Goal: Information Seeking & Learning: Learn about a topic

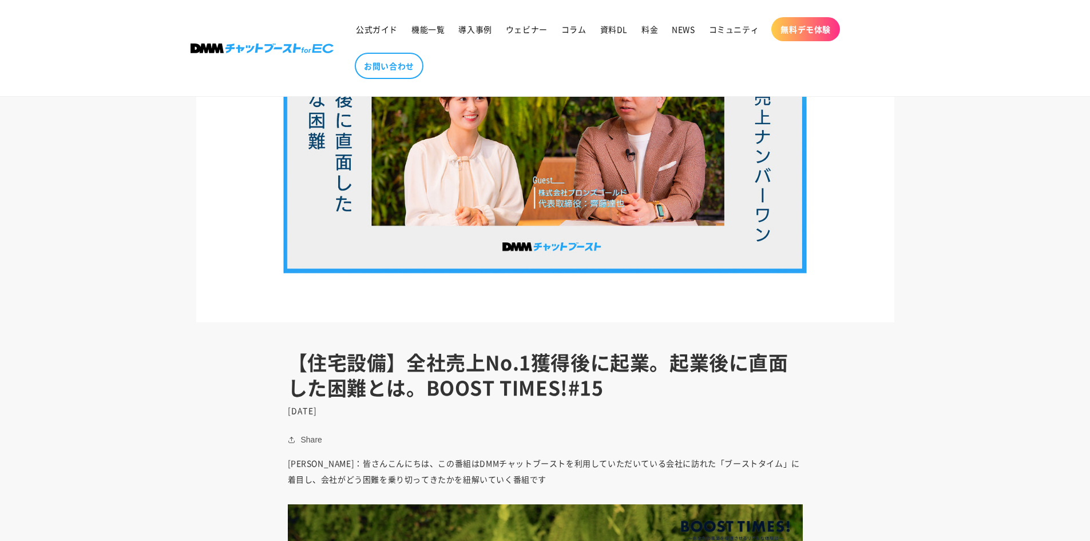
scroll to position [229, 0]
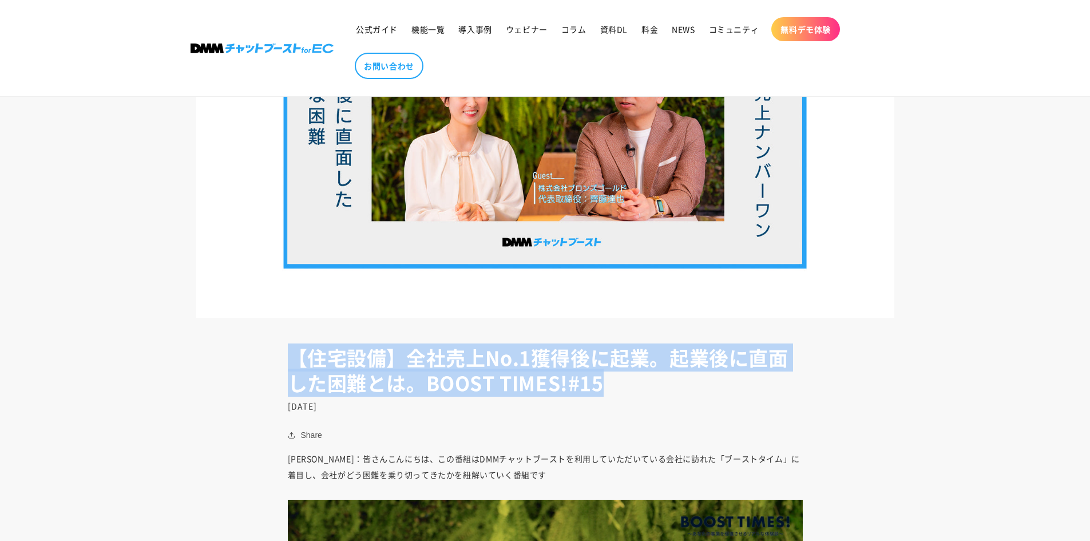
drag, startPoint x: 291, startPoint y: 364, endPoint x: 631, endPoint y: 380, distance: 340.3
click at [631, 380] on h1 "【住宅設備】全社売上No.1獲得後に起業。起業後に直面した困難とは。BOOST TIMES!#15" at bounding box center [545, 370] width 515 height 50
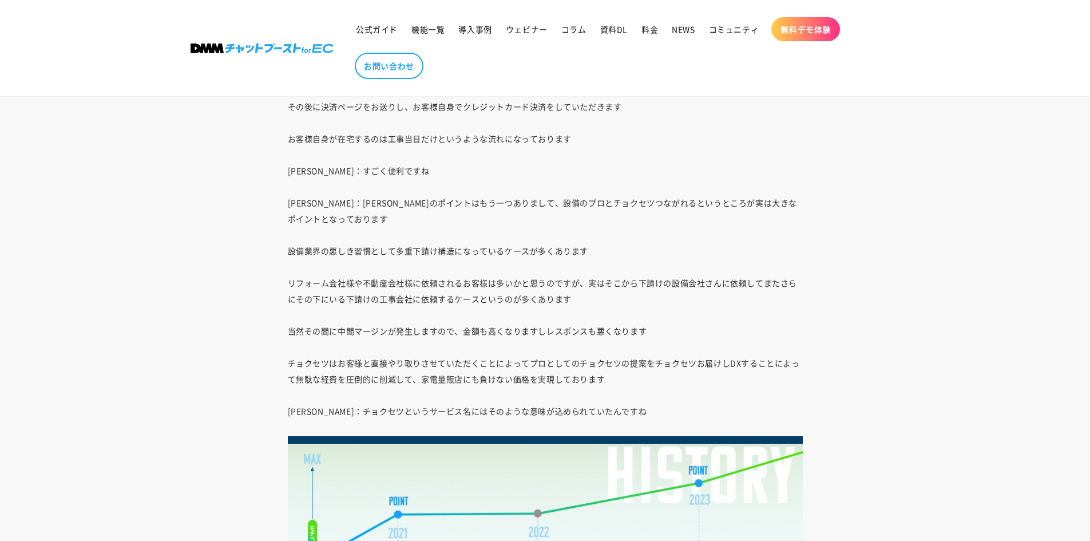
scroll to position [2829, 0]
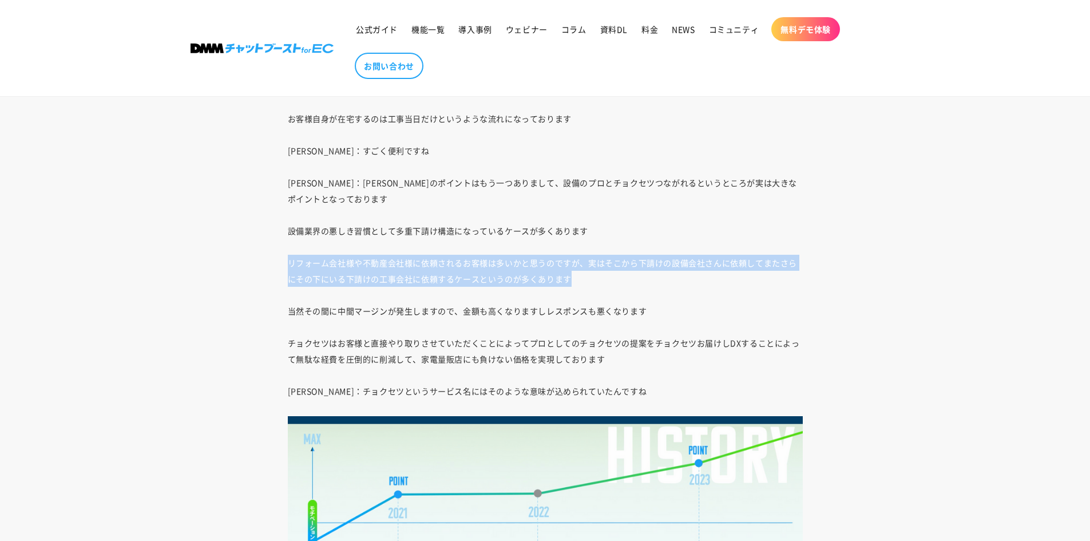
drag, startPoint x: 593, startPoint y: 276, endPoint x: 284, endPoint y: 264, distance: 308.7
drag, startPoint x: 284, startPoint y: 264, endPoint x: 586, endPoint y: 284, distance: 302.3
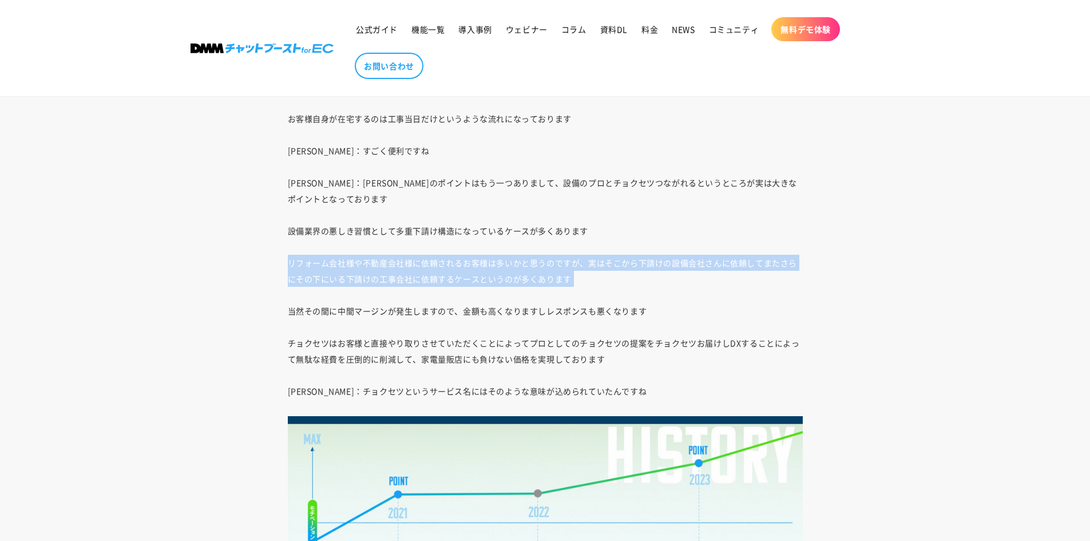
click at [586, 284] on p "[PERSON_NAME]：まずはお客様からご相談いただき写真を送っていただくだけでお見積もりをご提出させていただきます その後に決済ページをお送りし、お客様…" at bounding box center [545, 76] width 515 height 648
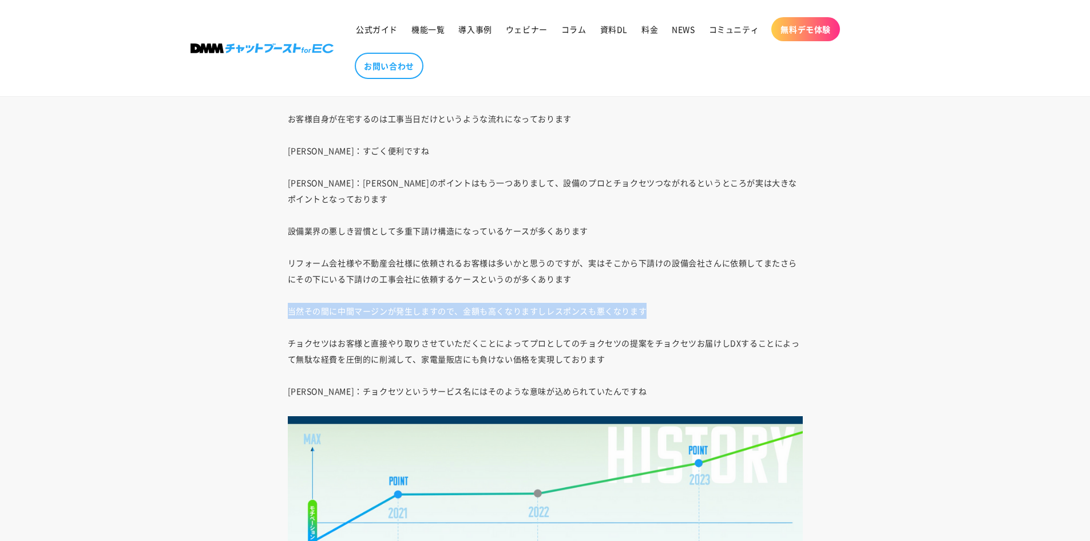
drag, startPoint x: 280, startPoint y: 314, endPoint x: 672, endPoint y: 306, distance: 392.7
click at [672, 306] on p "[PERSON_NAME]：まずはお客様からご相談いただき写真を送っていただくだけでお見積もりをご提出させていただきます その後に決済ページをお送りし、お客様…" at bounding box center [545, 76] width 515 height 648
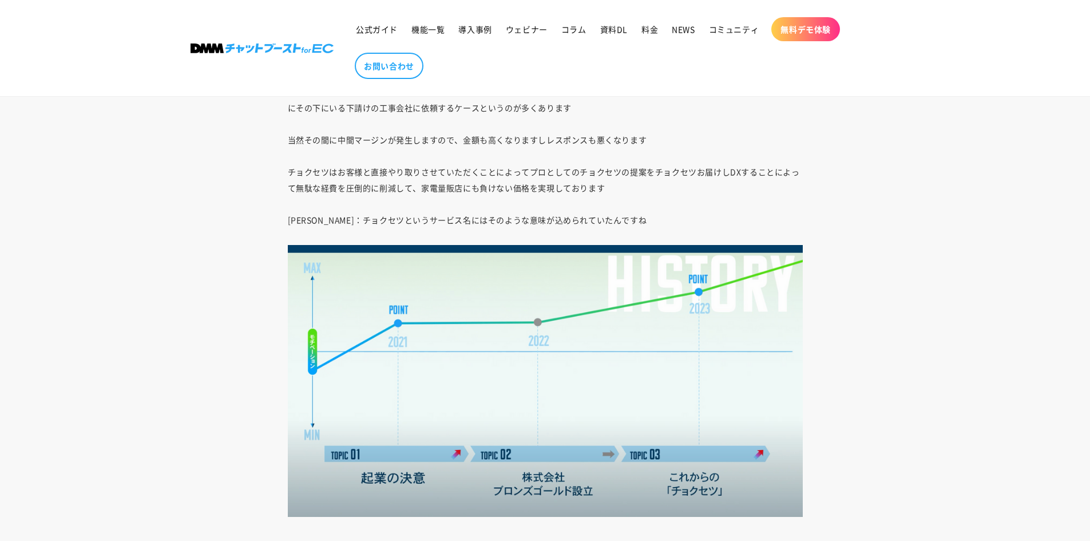
scroll to position [3001, 0]
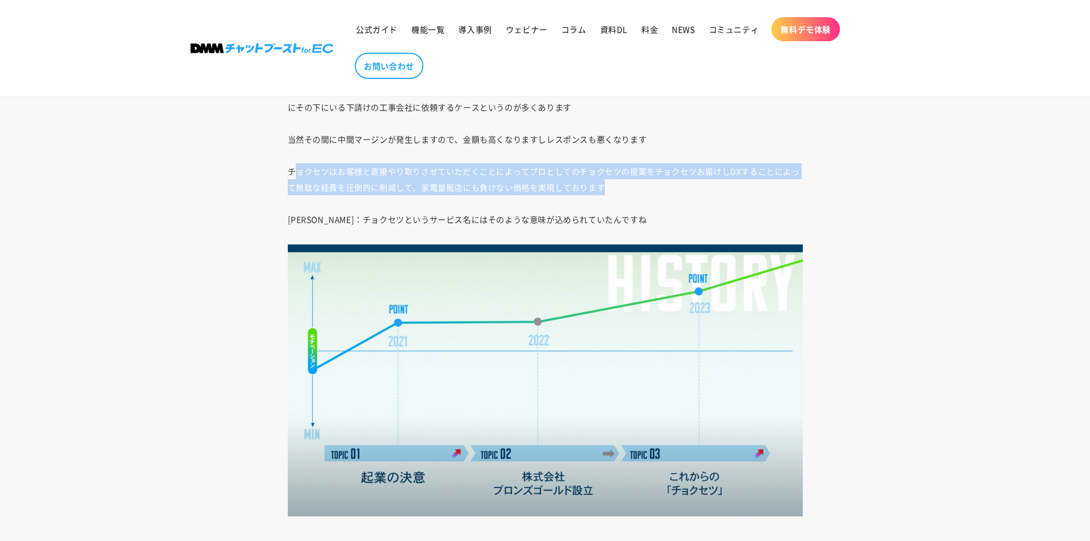
drag, startPoint x: 303, startPoint y: 174, endPoint x: 613, endPoint y: 180, distance: 310.8
drag, startPoint x: 617, startPoint y: 187, endPoint x: 280, endPoint y: 179, distance: 337.2
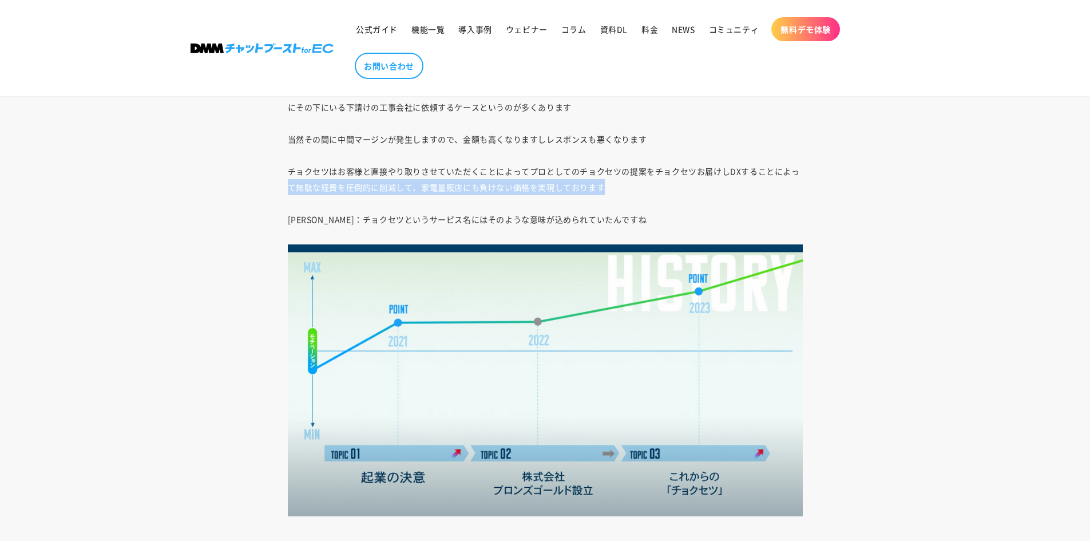
drag, startPoint x: 324, startPoint y: 183, endPoint x: 637, endPoint y: 183, distance: 312.5
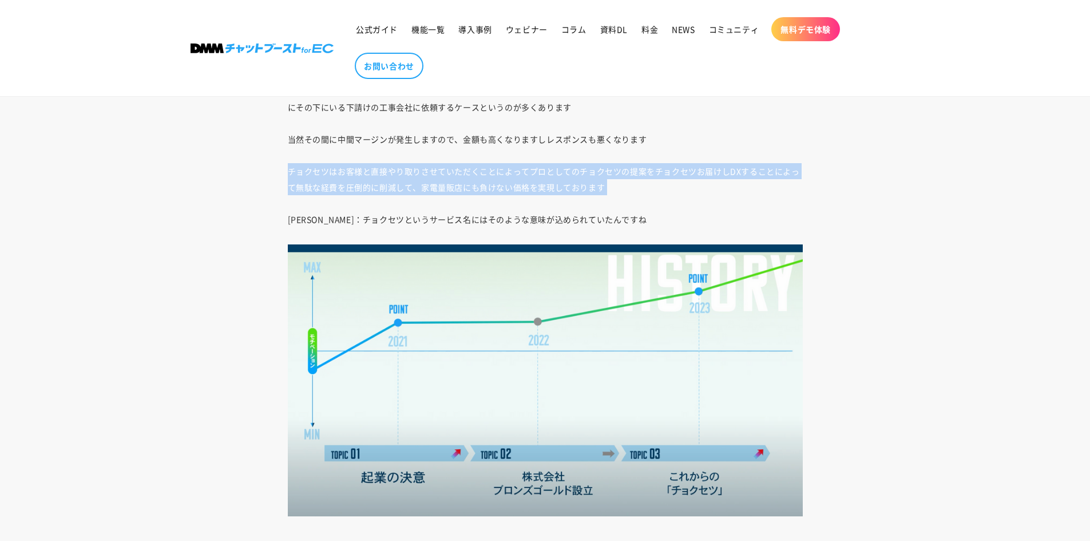
drag, startPoint x: 637, startPoint y: 183, endPoint x: 266, endPoint y: 176, distance: 371.5
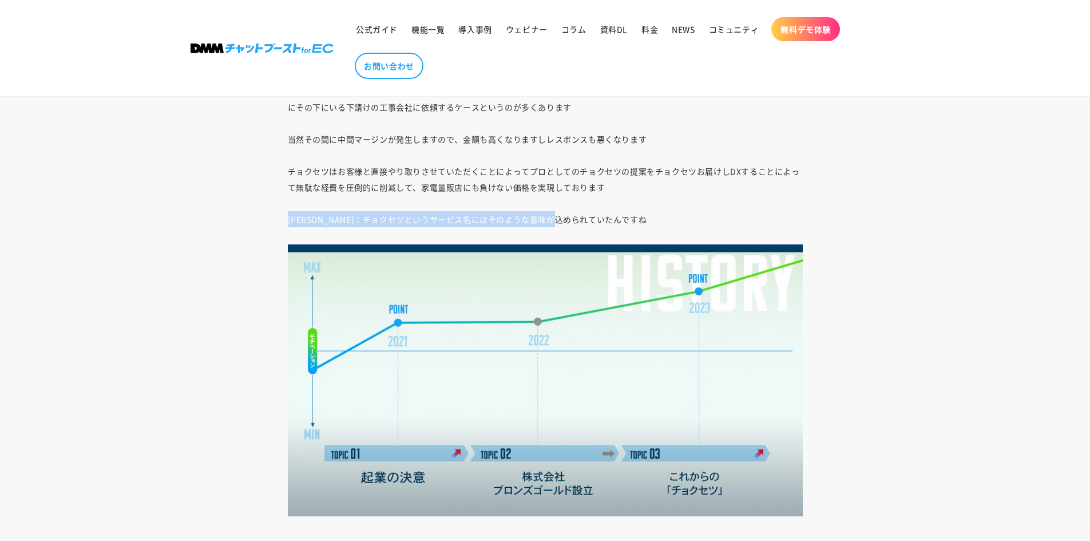
drag, startPoint x: 278, startPoint y: 221, endPoint x: 619, endPoint y: 212, distance: 340.6
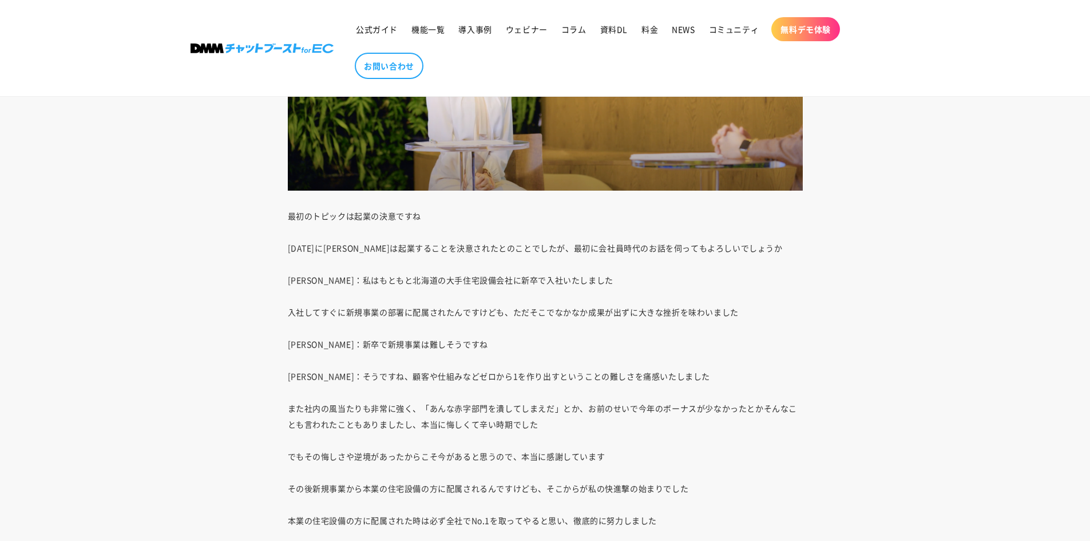
scroll to position [3859, 0]
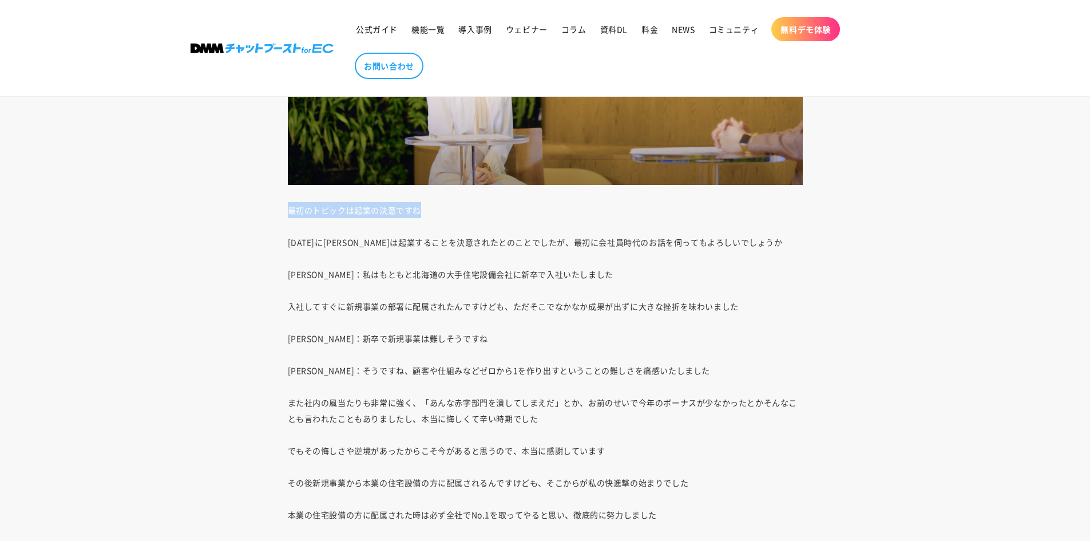
drag, startPoint x: 302, startPoint y: 209, endPoint x: 431, endPoint y: 199, distance: 129.7
click at [431, 199] on div "[PERSON_NAME]： 皆さんこんにちは、この番組はDMMチャットブーストを利用していただいている会社に訪れた「ブーストタイム」に着目し、会社がどう困難…" at bounding box center [545, 403] width 572 height 7167
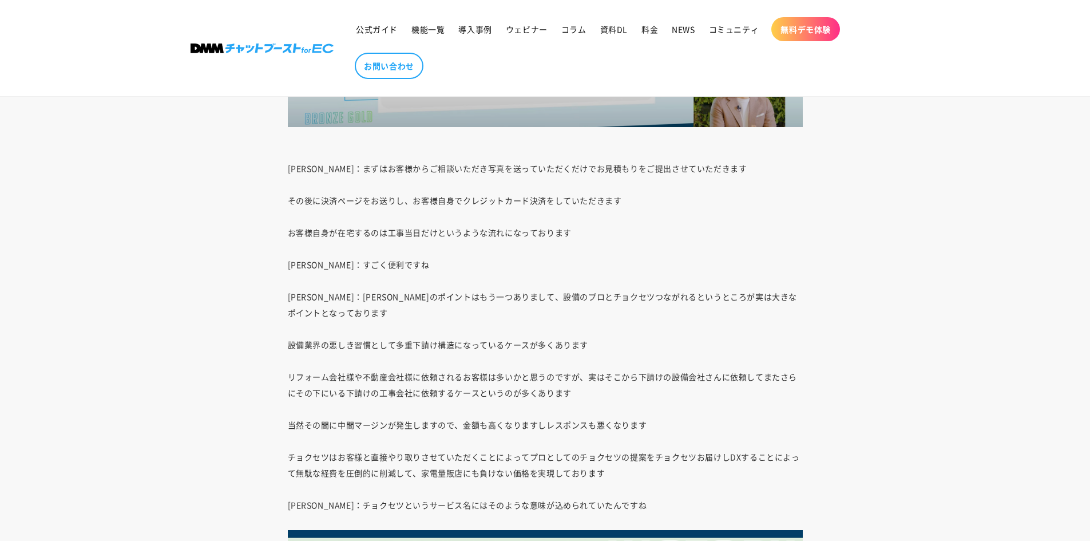
scroll to position [2715, 0]
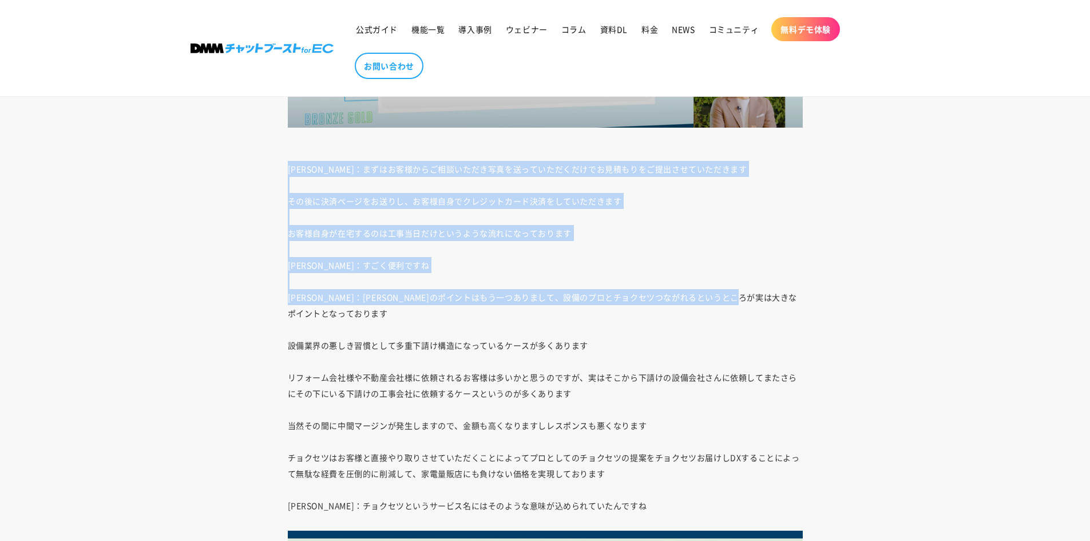
drag, startPoint x: 288, startPoint y: 175, endPoint x: 380, endPoint y: 312, distance: 165.1
click at [380, 312] on p "[PERSON_NAME]：まずはお客様からご相談いただき写真を送っていただくだけでお見積もりをご提出させていただきます その後に決済ページをお送りし、お客様…" at bounding box center [545, 190] width 515 height 648
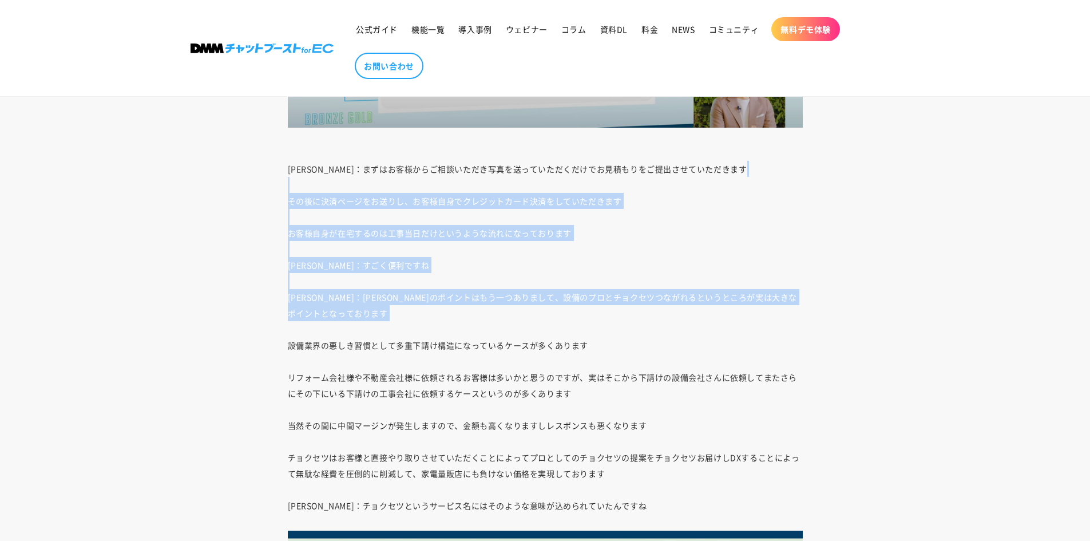
drag, startPoint x: 302, startPoint y: 191, endPoint x: 368, endPoint y: 331, distance: 155.1
click at [368, 331] on p "[PERSON_NAME]：まずはお客様からご相談いただき写真を送っていただくだけでお見積もりをご提出させていただきます その後に決済ページをお送りし、お客様…" at bounding box center [545, 190] width 515 height 648
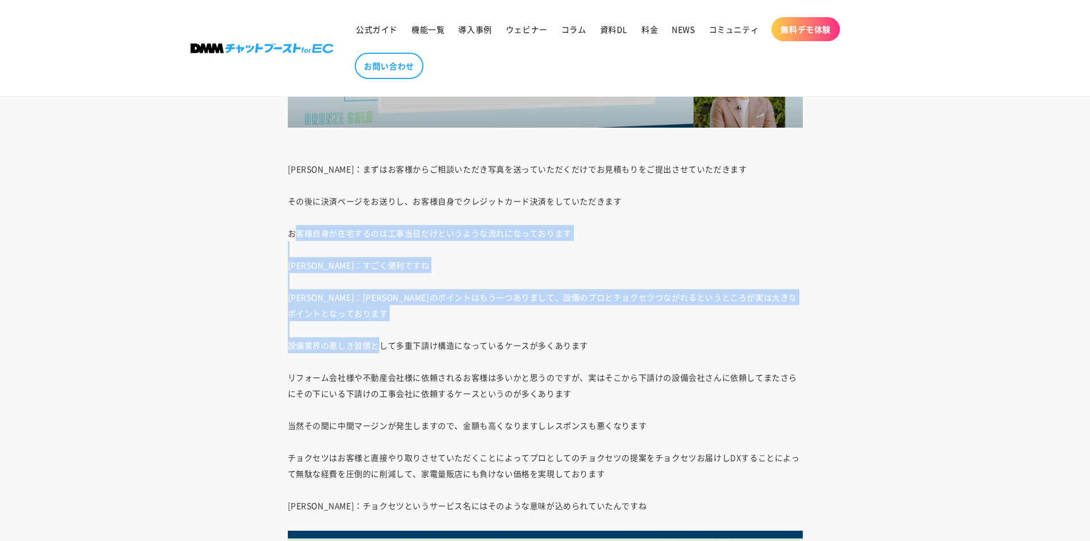
drag, startPoint x: 294, startPoint y: 227, endPoint x: 389, endPoint y: 361, distance: 163.7
click at [387, 359] on p "[PERSON_NAME]：まずはお客様からご相談いただき写真を送っていただくだけでお見積もりをご提出させていただきます その後に決済ページをお送りし、お客様…" at bounding box center [545, 190] width 515 height 648
click at [389, 361] on p "[PERSON_NAME]：まずはお客様からご相談いただき写真を送っていただくだけでお見積もりをご提出させていただきます その後に決済ページをお送りし、お客様…" at bounding box center [545, 190] width 515 height 648
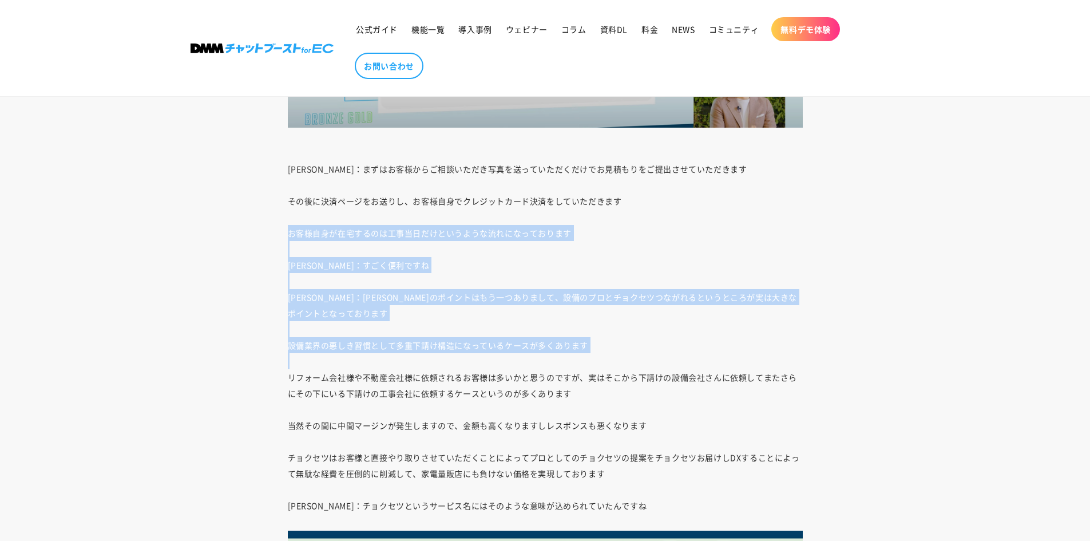
drag, startPoint x: 286, startPoint y: 232, endPoint x: 374, endPoint y: 376, distance: 169.0
click at [374, 376] on p "[PERSON_NAME]：まずはお客様からご相談いただき写真を送っていただくだけでお見積もりをご提出させていただきます その後に決済ページをお送りし、お客様…" at bounding box center [545, 190] width 515 height 648
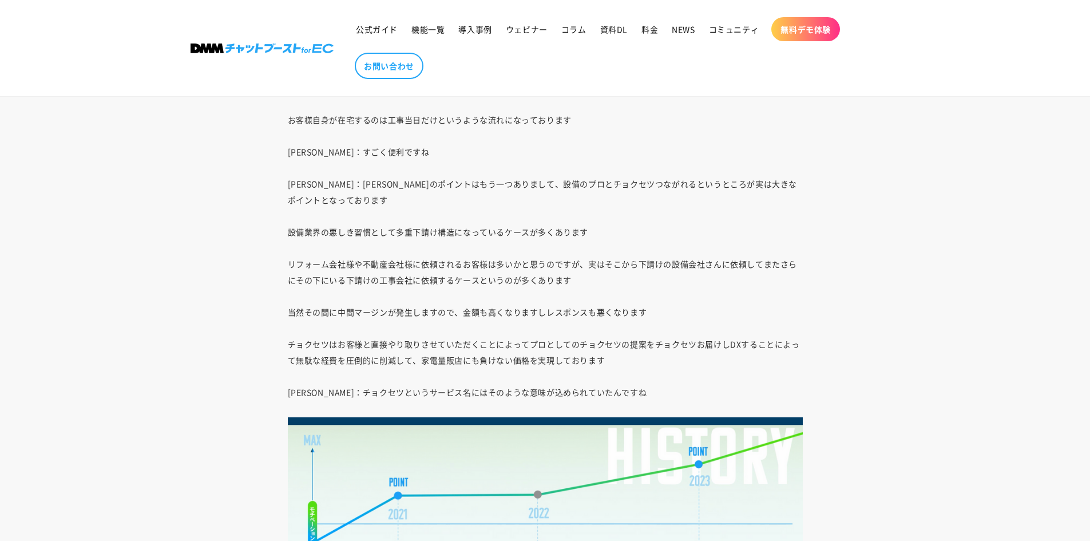
scroll to position [2829, 0]
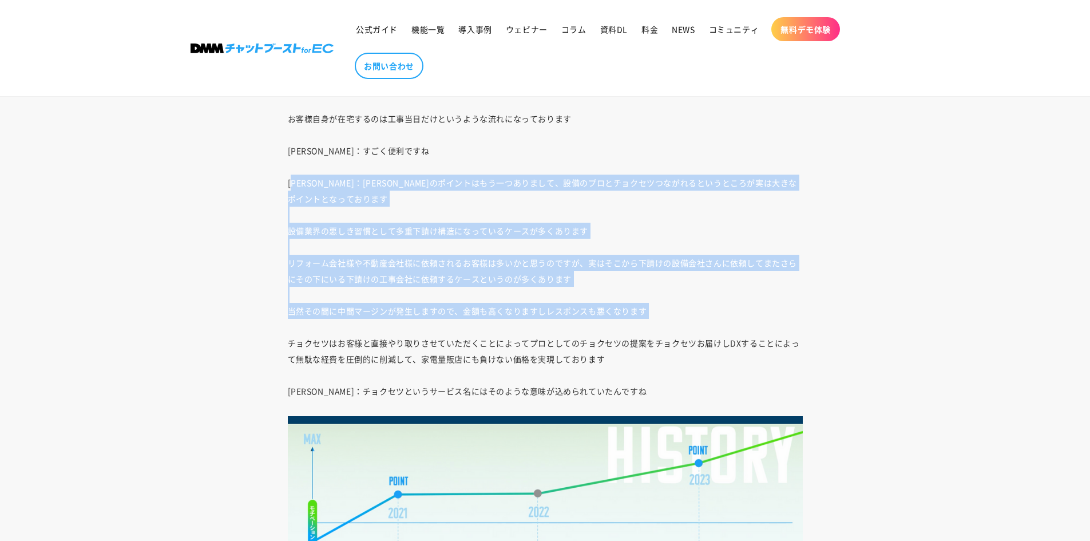
drag, startPoint x: 302, startPoint y: 196, endPoint x: 367, endPoint y: 337, distance: 155.4
click at [367, 337] on p "[PERSON_NAME]：まずはお客様からご相談いただき写真を送っていただくだけでお見積もりをご提出させていただきます その後に決済ページをお送りし、お客様…" at bounding box center [545, 76] width 515 height 648
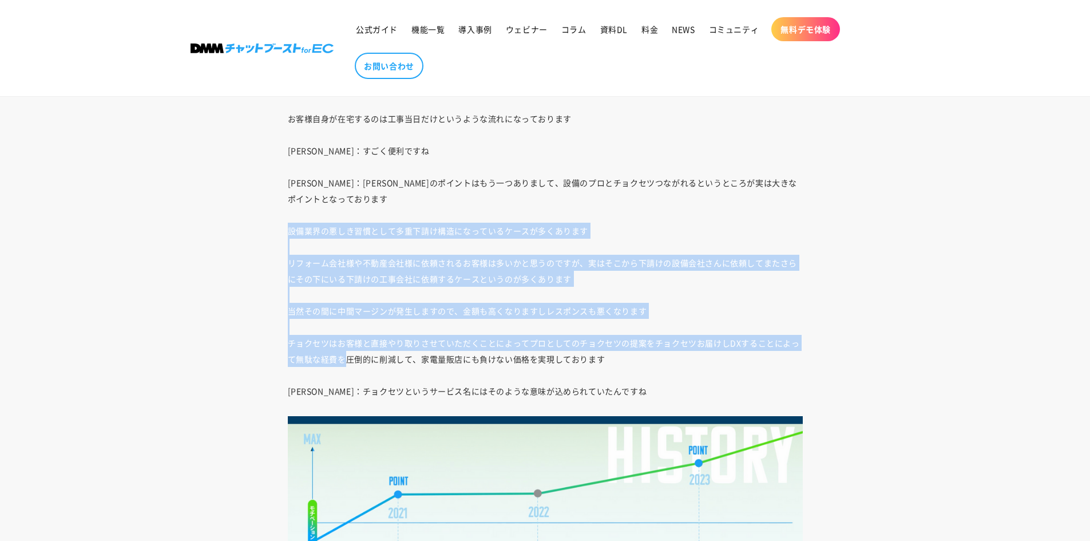
drag, startPoint x: 284, startPoint y: 229, endPoint x: 349, endPoint y: 362, distance: 147.7
click at [349, 362] on p "[PERSON_NAME]：まずはお客様からご相談いただき写真を送っていただくだけでお見積もりをご提出させていただきます その後に決済ページをお送りし、お客様…" at bounding box center [545, 76] width 515 height 648
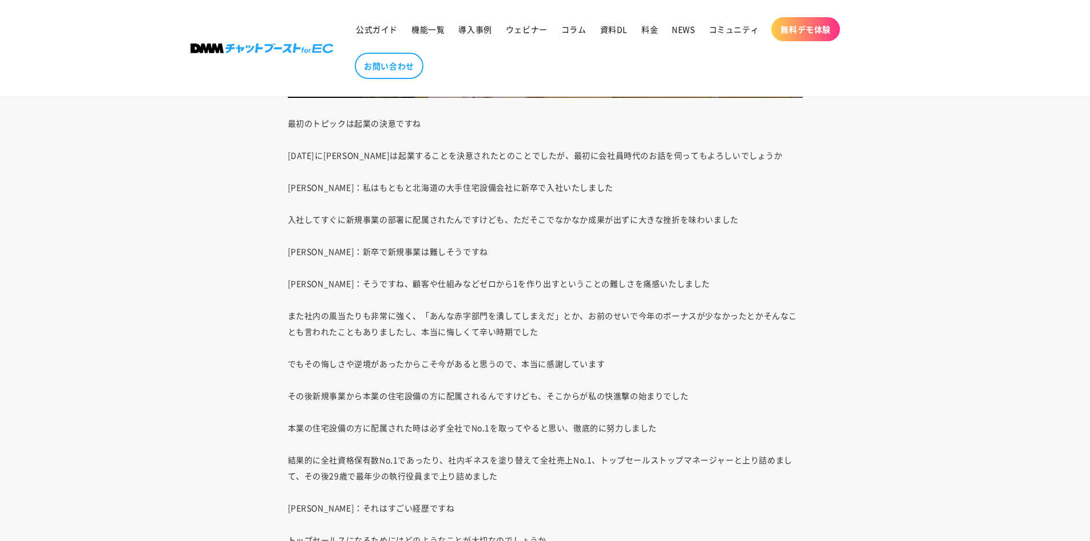
scroll to position [3974, 0]
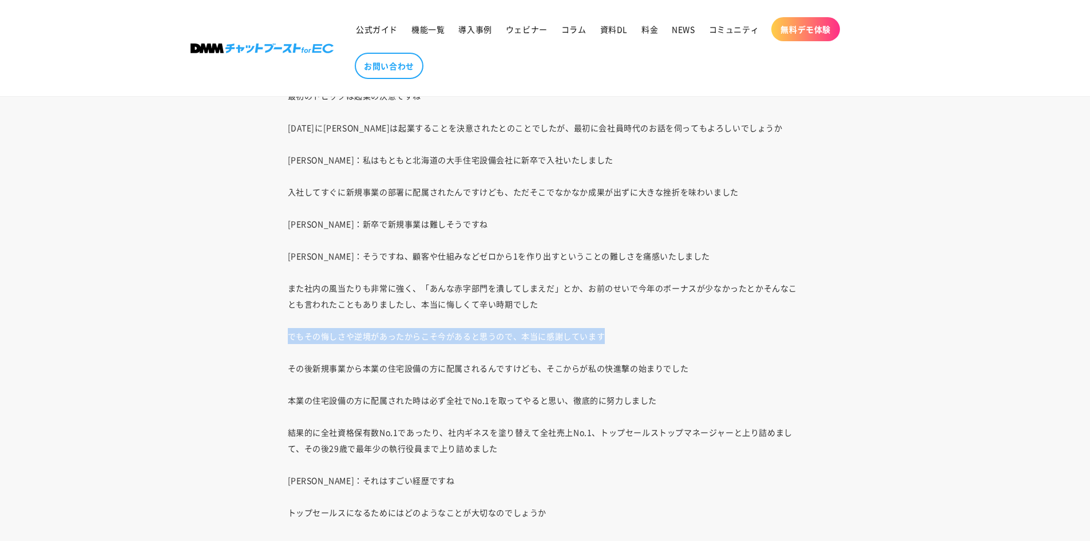
drag, startPoint x: 283, startPoint y: 340, endPoint x: 607, endPoint y: 338, distance: 323.9
click at [607, 338] on div "[PERSON_NAME]： 皆さんこんにちは、この番組はDMMチャットブーストを利用していただいている会社に訪れた「ブーストタイム」に着目し、会社がどう困難…" at bounding box center [545, 288] width 572 height 7167
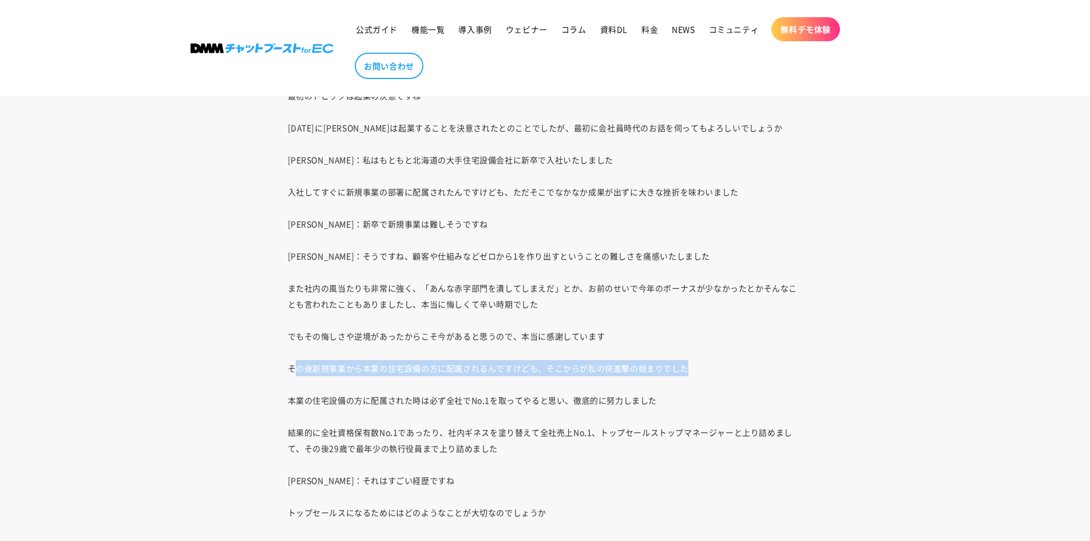
drag, startPoint x: 292, startPoint y: 367, endPoint x: 687, endPoint y: 368, distance: 395.4
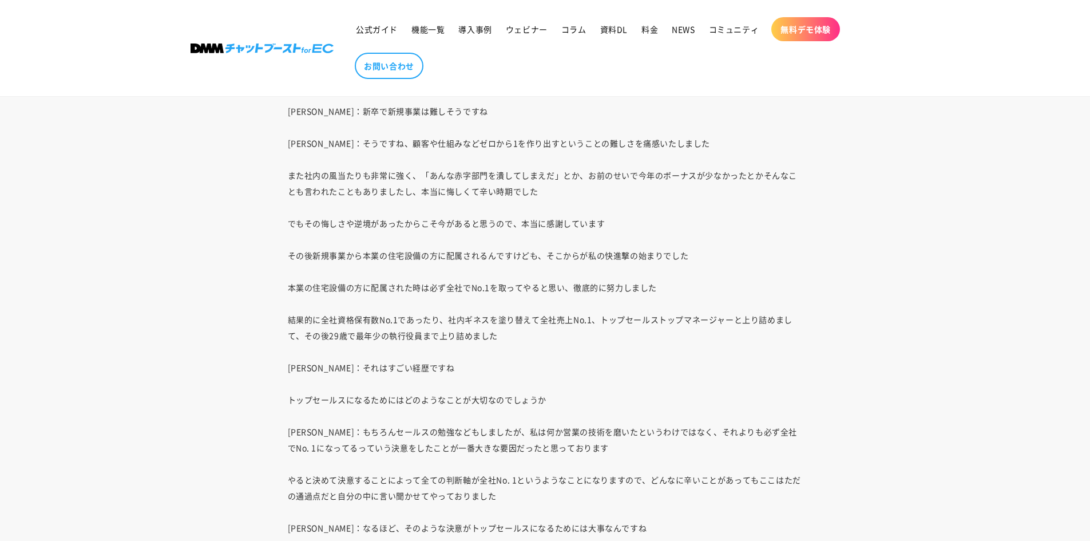
scroll to position [4088, 0]
drag, startPoint x: 334, startPoint y: 285, endPoint x: 675, endPoint y: 270, distance: 342.0
drag, startPoint x: 296, startPoint y: 295, endPoint x: 371, endPoint y: 295, distance: 75.5
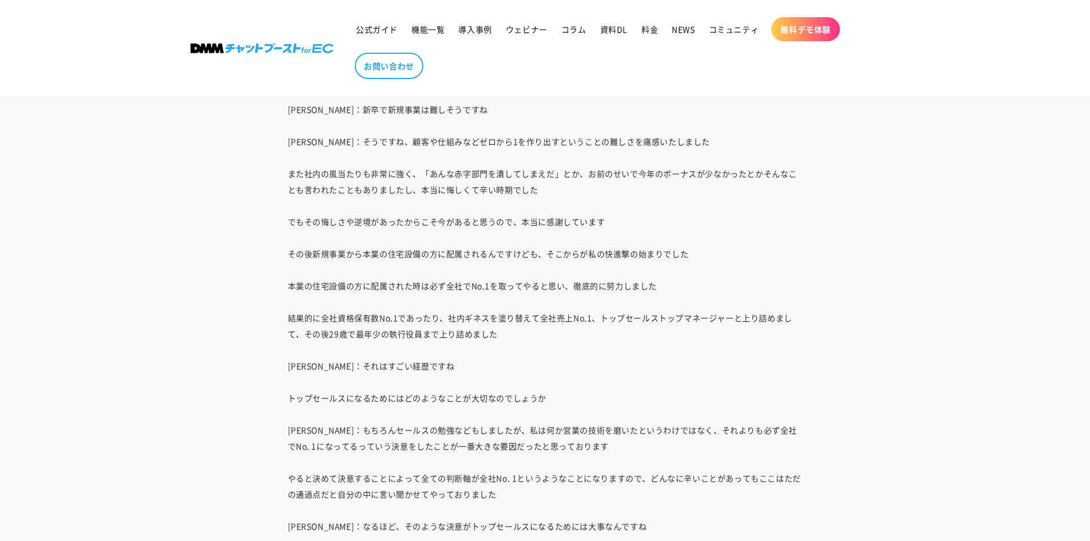
click at [371, 295] on div "[PERSON_NAME]： 皆さんこんにちは、この番組はDMMチャットブーストを利用していただいている会社に訪れた「ブーストタイム」に着目し、会社がどう困難…" at bounding box center [545, 174] width 572 height 7167
drag, startPoint x: 284, startPoint y: 287, endPoint x: 667, endPoint y: 283, distance: 382.9
click at [667, 283] on div "[PERSON_NAME]： 皆さんこんにちは、この番組はDMMチャットブーストを利用していただいている会社に訪れた「ブーストタイム」に着目し、会社がどう困難…" at bounding box center [545, 174] width 572 height 7167
drag, startPoint x: 289, startPoint y: 291, endPoint x: 680, endPoint y: 288, distance: 391.4
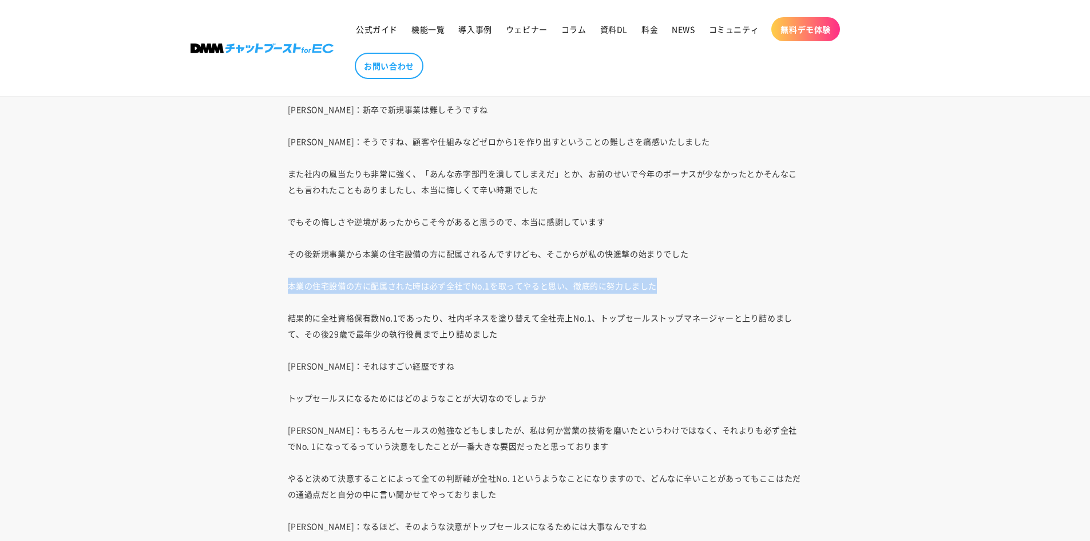
click at [680, 288] on div "[PERSON_NAME]： 皆さんこんにちは、この番組はDMMチャットブーストを利用していただいている会社に訪れた「ブーストタイム」に着目し、会社がどう困難…" at bounding box center [545, 174] width 572 height 7167
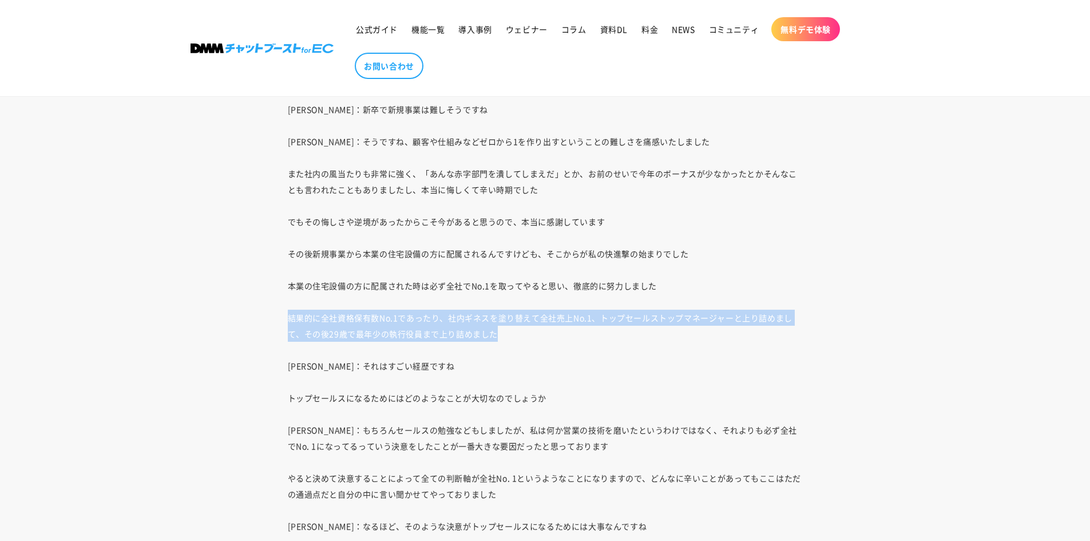
drag, startPoint x: 309, startPoint y: 323, endPoint x: 498, endPoint y: 334, distance: 189.8
drag, startPoint x: 512, startPoint y: 337, endPoint x: 282, endPoint y: 320, distance: 231.2
click at [282, 320] on div "[PERSON_NAME]： 皆さんこんにちは、この番組はDMMチャットブーストを利用していただいている会社に訪れた「ブーストタイム」に着目し、会社がどう困難…" at bounding box center [545, 174] width 572 height 7167
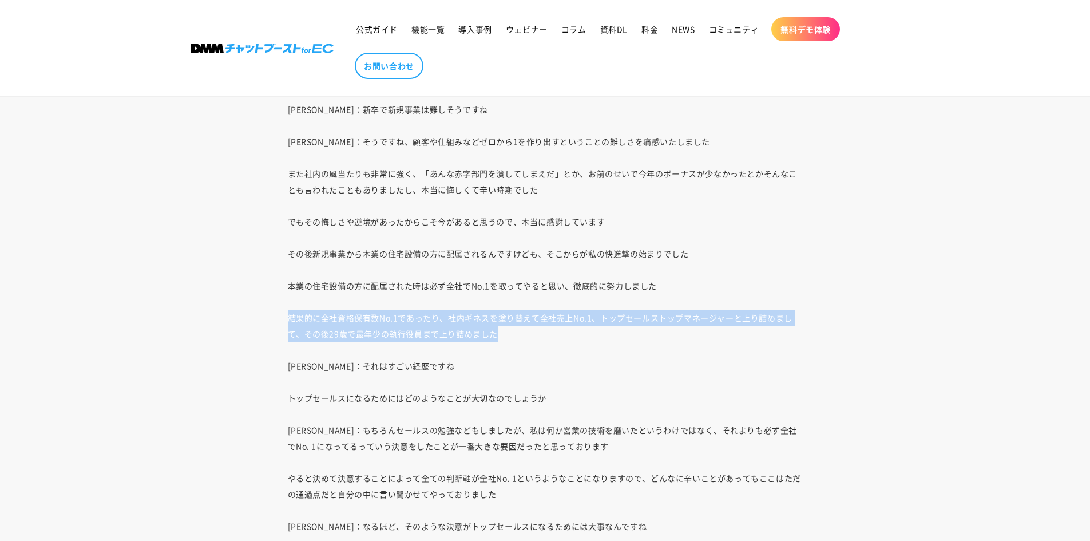
click at [282, 320] on div "[PERSON_NAME]： 皆さんこんにちは、この番組はDMMチャットブーストを利用していただいている会社に訪れた「ブーストタイム」に着目し、会社がどう困難…" at bounding box center [545, 174] width 572 height 7167
drag, startPoint x: 282, startPoint y: 320, endPoint x: 503, endPoint y: 336, distance: 222.0
click at [503, 336] on div "[PERSON_NAME]： 皆さんこんにちは、この番組はDMMチャットブーストを利用していただいている会社に訪れた「ブーストタイム」に着目し、会社がどう困難…" at bounding box center [545, 174] width 572 height 7167
drag, startPoint x: 523, startPoint y: 336, endPoint x: 280, endPoint y: 324, distance: 243.5
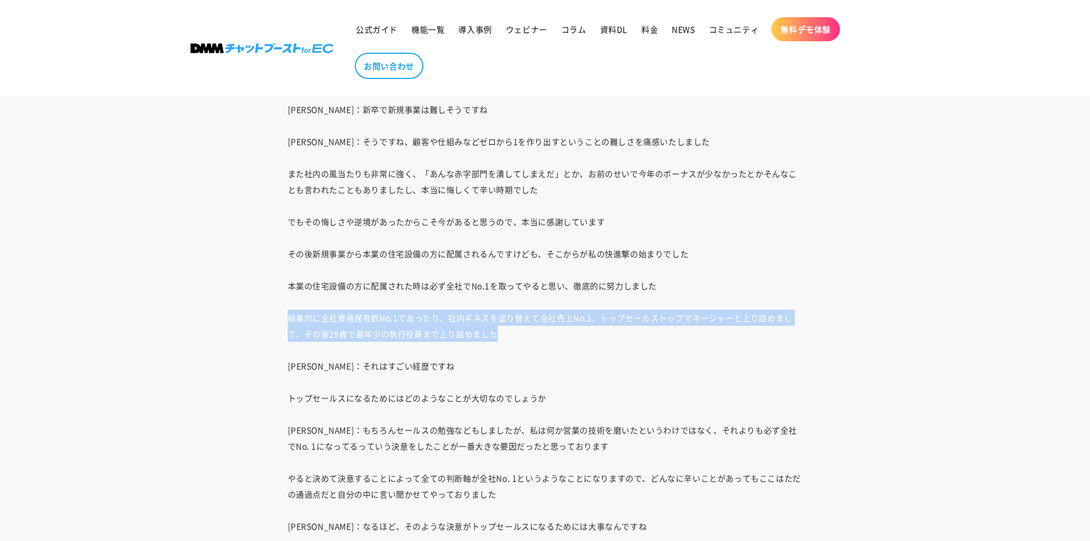
click at [280, 324] on div "[PERSON_NAME]： 皆さんこんにちは、この番組はDMMチャットブーストを利用していただいている会社に訪れた「ブーストタイム」に着目し、会社がどう困難…" at bounding box center [545, 174] width 572 height 7167
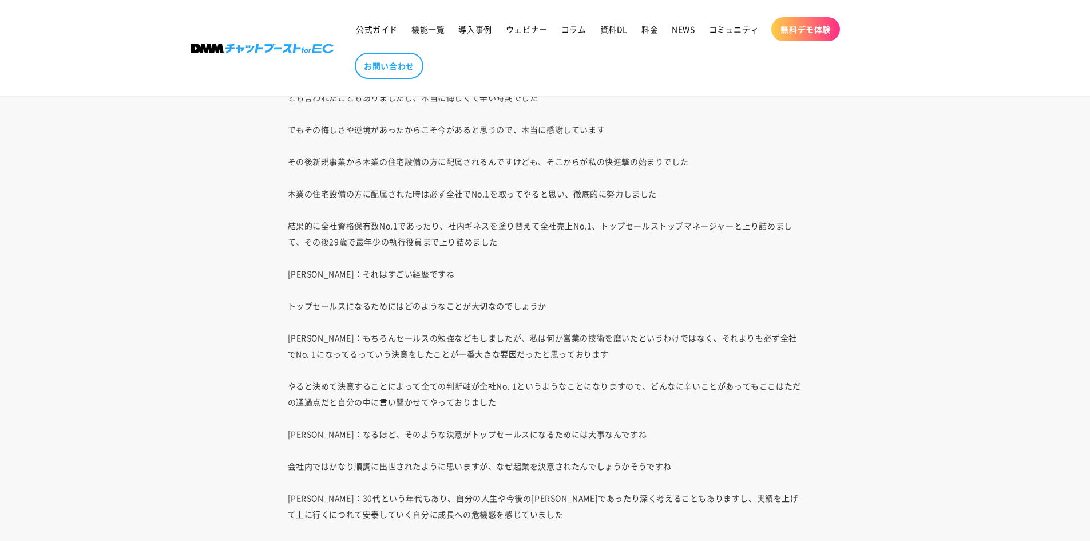
scroll to position [4203, 0]
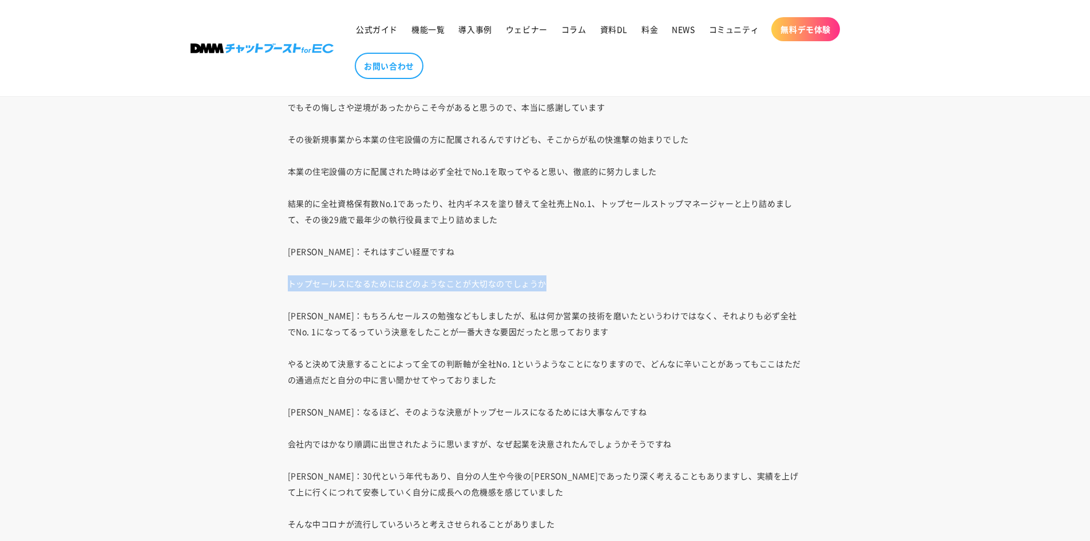
drag, startPoint x: 288, startPoint y: 279, endPoint x: 553, endPoint y: 277, distance: 265.0
click at [553, 277] on p "最初のトピックは起業の決意ですね [DATE]に[PERSON_NAME]は起業することを決意されたとのことでしたが、最初に会社員時代のお話を伺ってもよろしい…" at bounding box center [545, 508] width 515 height 1298
drag, startPoint x: 296, startPoint y: 318, endPoint x: 470, endPoint y: 318, distance: 174.0
click at [470, 318] on p "最初のトピックは起業の決意ですね [DATE]に[PERSON_NAME]は起業することを決意されたとのことでしたが、最初に会社員時代のお話を伺ってもよろしい…" at bounding box center [545, 508] width 515 height 1298
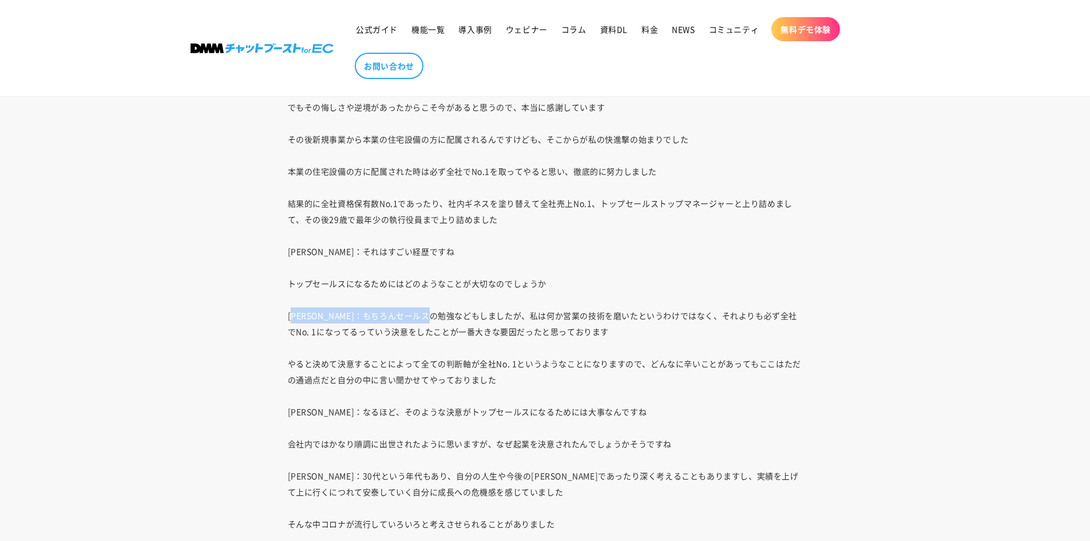
click at [470, 318] on p "最初のトピックは起業の決意ですね [DATE]に[PERSON_NAME]は起業することを決意されたとのことでしたが、最初に会社員時代のお話を伺ってもよろしい…" at bounding box center [545, 508] width 515 height 1298
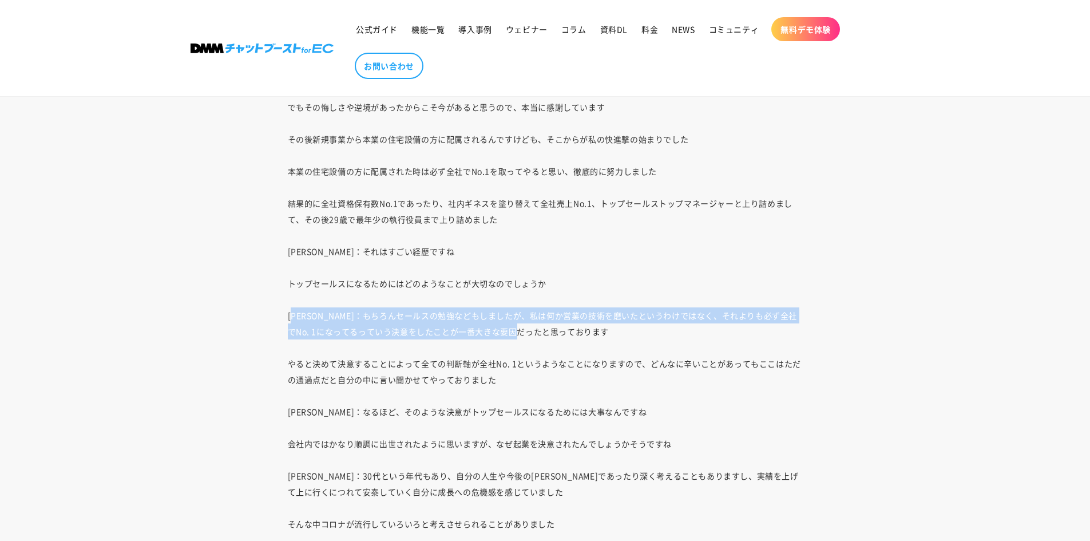
drag, startPoint x: 565, startPoint y: 328, endPoint x: 292, endPoint y: 322, distance: 273.6
click at [292, 323] on p "最初のトピックは起業の決意ですね [DATE]に[PERSON_NAME]は起業することを決意されたとのことでしたが、最初に会社員時代のお話を伺ってもよろしい…" at bounding box center [545, 508] width 515 height 1298
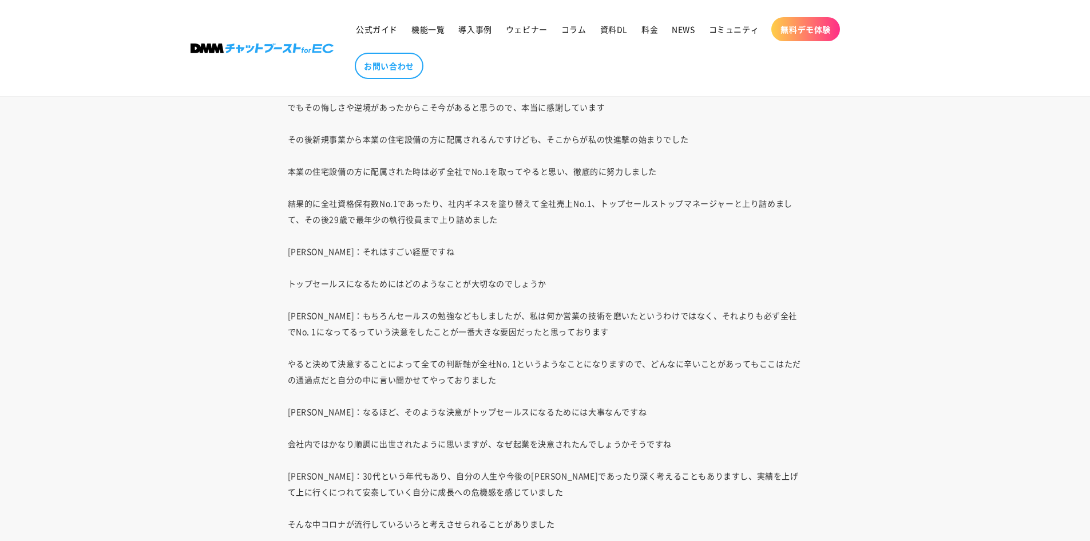
click at [288, 322] on p "最初のトピックは起業の決意ですね [DATE]に[PERSON_NAME]は起業することを決意されたとのことでしたが、最初に会社員時代のお話を伺ってもよろしい…" at bounding box center [545, 508] width 515 height 1298
drag, startPoint x: 285, startPoint y: 322, endPoint x: 276, endPoint y: 322, distance: 8.6
click at [280, 322] on div "[PERSON_NAME]： 皆さんこんにちは、この番組はDMMチャットブーストを利用していただいている会社に訪れた「ブーストタイム」に着目し、会社がどう困難…" at bounding box center [545, 59] width 572 height 7167
click at [275, 322] on div "[PERSON_NAME]： 皆さんこんにちは、この番組はDMMチャットブーストを利用していただいている会社に訪れた「ブーストタイム」に着目し、会社がどう困難…" at bounding box center [545, 59] width 572 height 7167
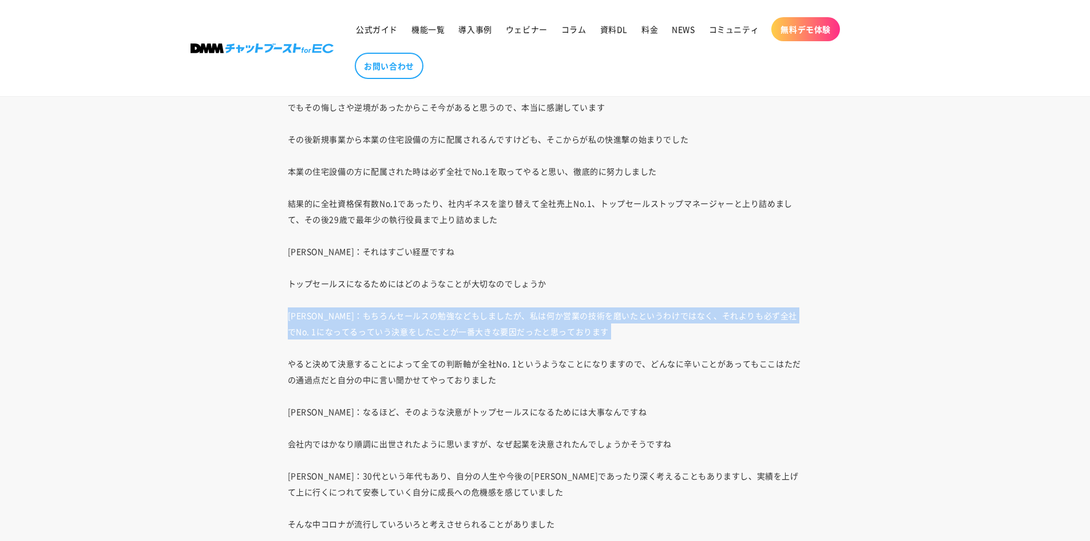
drag, startPoint x: 275, startPoint y: 322, endPoint x: 600, endPoint y: 331, distance: 325.2
click at [600, 331] on div "[PERSON_NAME]： 皆さんこんにちは、この番組はDMMチャットブーストを利用していただいている会社に訪れた「ブーストタイム」に着目し、会社がどう困難…" at bounding box center [545, 59] width 572 height 7167
click at [600, 331] on p "最初のトピックは起業の決意ですね [DATE]に[PERSON_NAME]は起業することを決意されたとのことでしたが、最初に会社員時代のお話を伺ってもよろしい…" at bounding box center [545, 508] width 515 height 1298
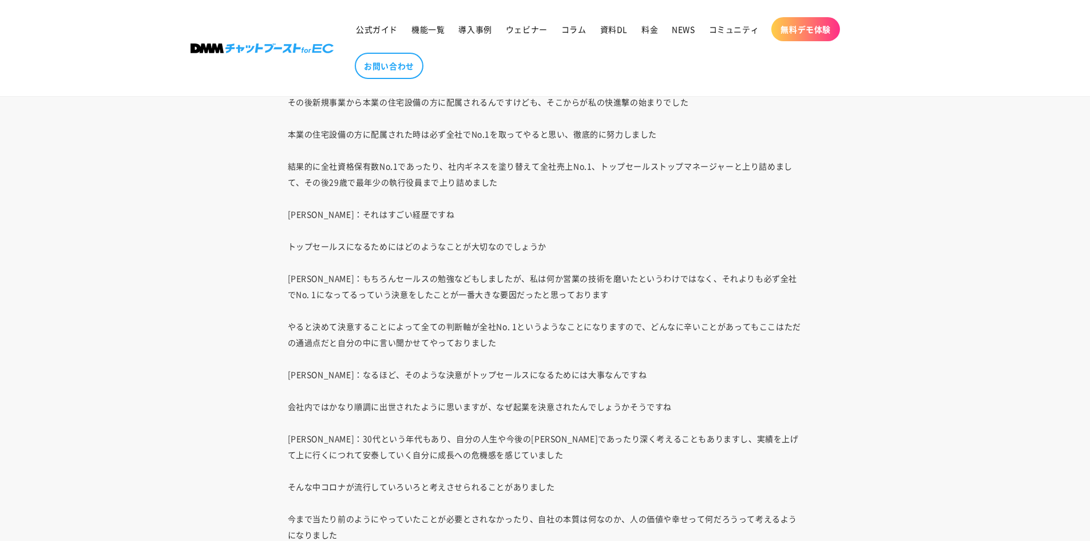
scroll to position [4260, 0]
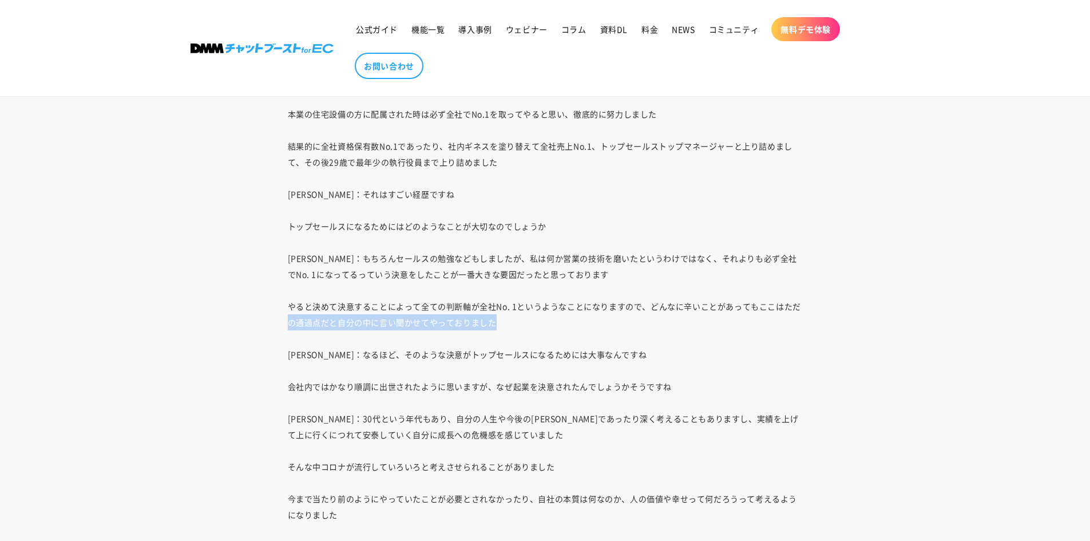
drag, startPoint x: 287, startPoint y: 317, endPoint x: 514, endPoint y: 328, distance: 227.5
click at [514, 328] on div "[PERSON_NAME]： 皆さんこんにちは、この番組はDMMチャットブーストを利用していただいている会社に訪れた「ブーストタイム」に着目し、会社がどう困難…" at bounding box center [545, 2] width 572 height 7167
click at [514, 328] on p "最初のトピックは起業の決意ですね [DATE]に[PERSON_NAME]は起業することを決意されたとのことでしたが、最初に会社員時代のお話を伺ってもよろしい…" at bounding box center [545, 450] width 515 height 1298
drag, startPoint x: 498, startPoint y: 328, endPoint x: 282, endPoint y: 316, distance: 217.2
click at [282, 316] on div "[PERSON_NAME]： 皆さんこんにちは、この番組はDMMチャットブーストを利用していただいている会社に訪れた「ブーストタイム」に着目し、会社がどう困難…" at bounding box center [545, 2] width 572 height 7167
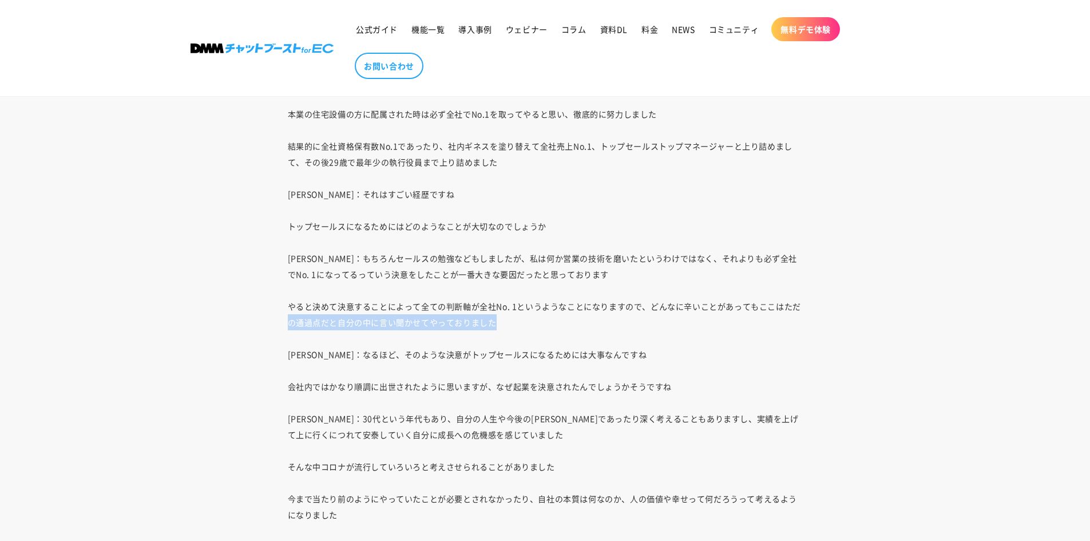
click at [282, 316] on div "[PERSON_NAME]： 皆さんこんにちは、この番組はDMMチャットブーストを利用していただいている会社に訪れた「ブーストタイム」に着目し、会社がどう困難…" at bounding box center [545, 2] width 572 height 7167
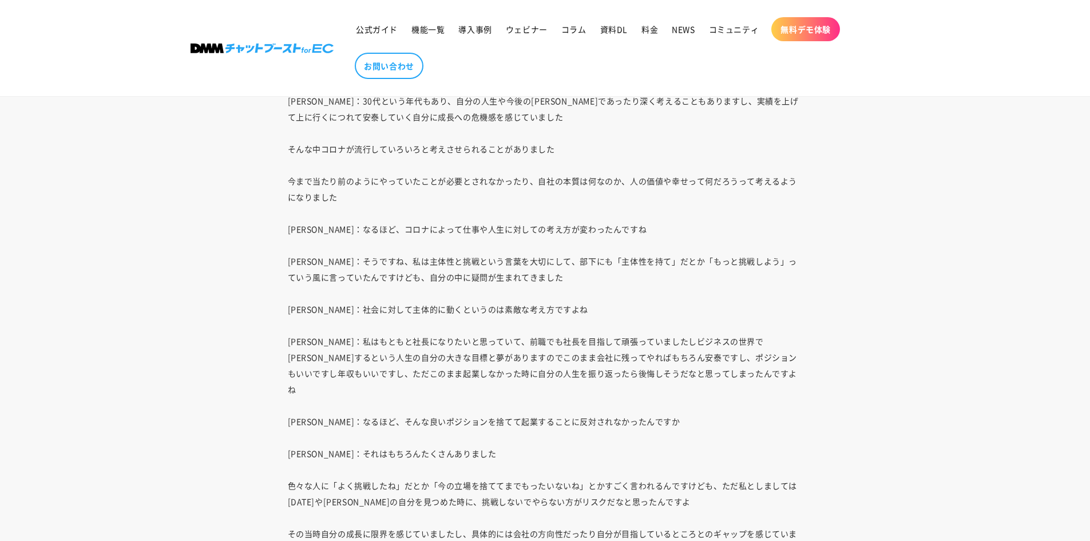
scroll to position [4603, 0]
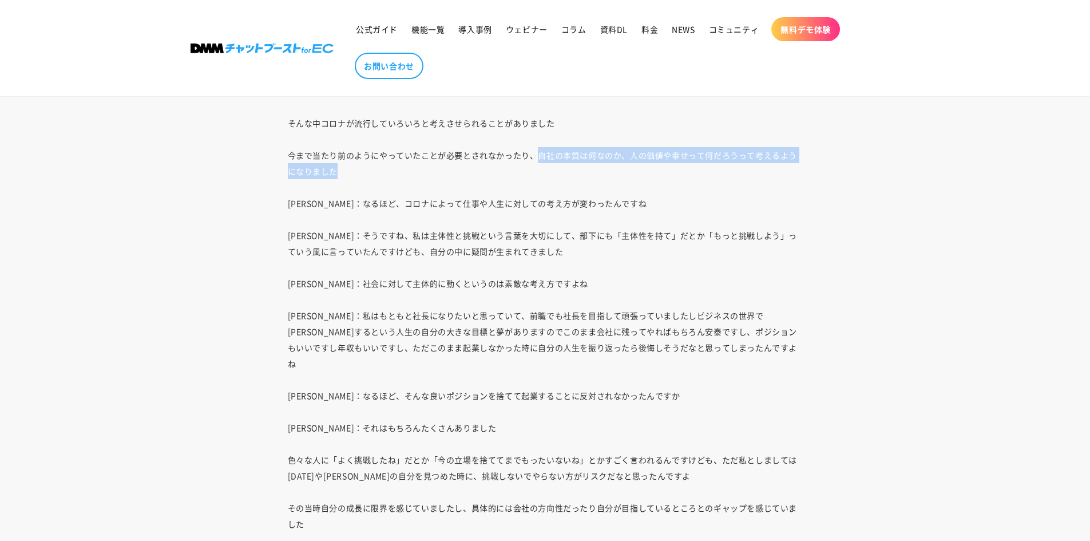
drag, startPoint x: 536, startPoint y: 157, endPoint x: 567, endPoint y: 168, distance: 32.8
click at [567, 168] on p "最初のトピックは起業の決意ですね [DATE]に[PERSON_NAME]は起業することを決意されたとのことでしたが、最初に会社員時代のお話を伺ってもよろしい…" at bounding box center [545, 107] width 515 height 1298
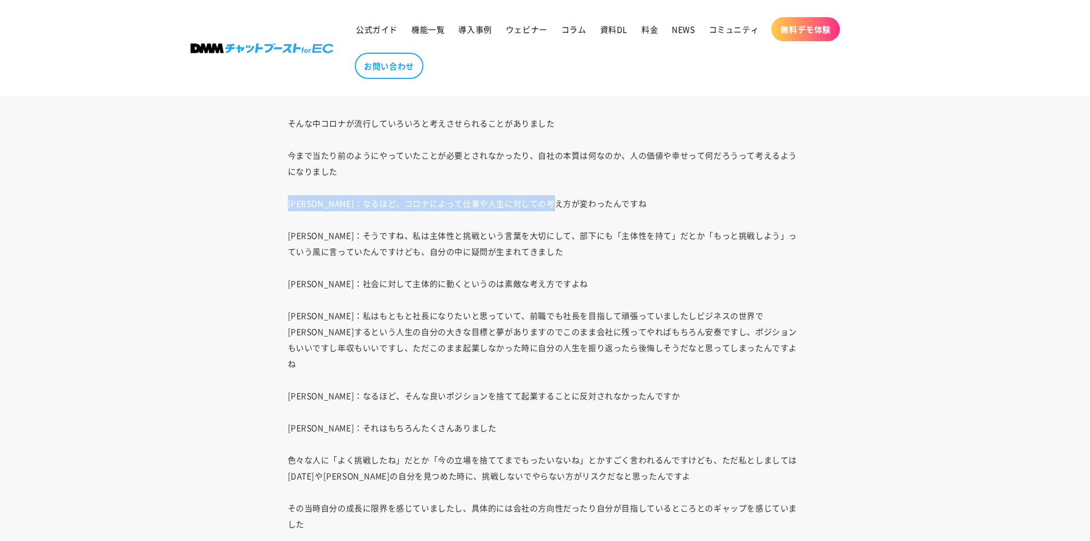
drag, startPoint x: 290, startPoint y: 209, endPoint x: 607, endPoint y: 202, distance: 317.1
click at [607, 202] on p "最初のトピックは起業の決意ですね [DATE]に[PERSON_NAME]は起業することを決意されたとのことでしたが、最初に会社員時代のお話を伺ってもよろしい…" at bounding box center [545, 107] width 515 height 1298
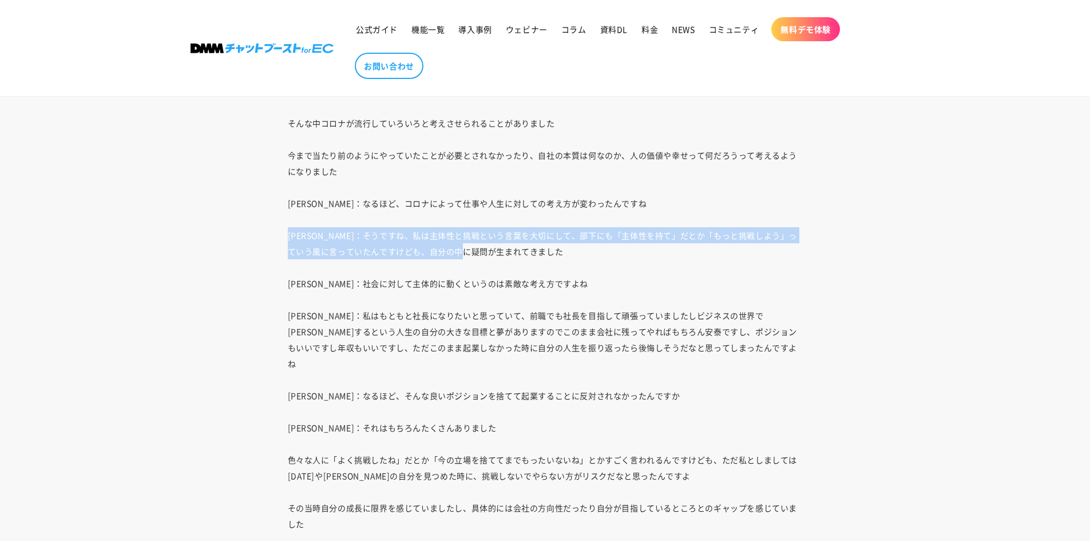
drag, startPoint x: 291, startPoint y: 240, endPoint x: 507, endPoint y: 251, distance: 216.6
click at [507, 251] on p "最初のトピックは起業の決意ですね [DATE]に[PERSON_NAME]は起業することを決意されたとのことでしたが、最初に会社員時代のお話を伺ってもよろしい…" at bounding box center [545, 107] width 515 height 1298
drag, startPoint x: 524, startPoint y: 254, endPoint x: 266, endPoint y: 239, distance: 257.9
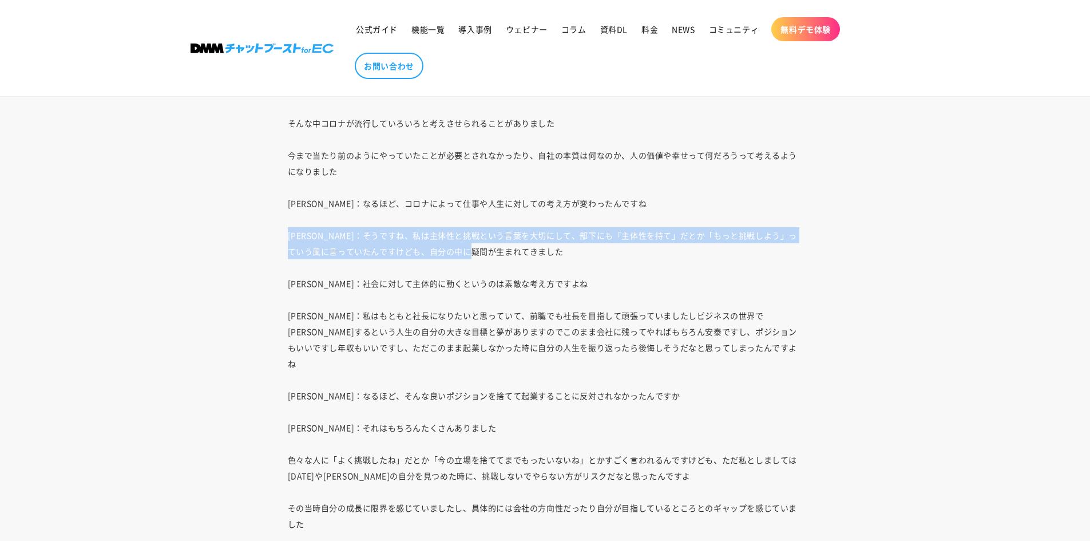
drag, startPoint x: 289, startPoint y: 240, endPoint x: 560, endPoint y: 256, distance: 271.2
click at [560, 256] on p "最初のトピックは起業の決意ですね [DATE]に[PERSON_NAME]は起業することを決意されたとのことでしたが、最初に会社員時代のお話を伺ってもよろしい…" at bounding box center [545, 107] width 515 height 1298
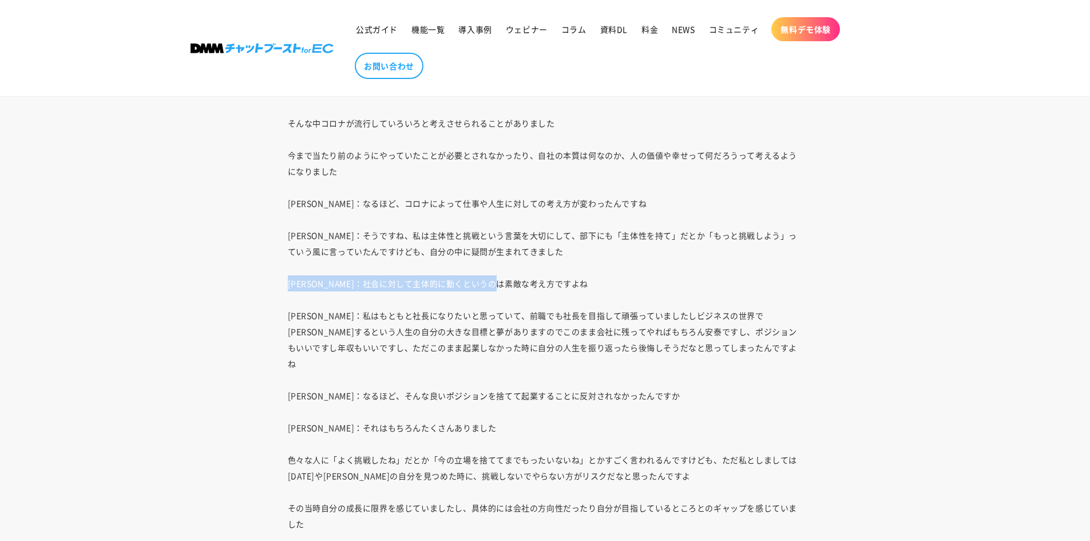
drag, startPoint x: 316, startPoint y: 287, endPoint x: 552, endPoint y: 287, distance: 235.8
click at [552, 287] on p "最初のトピックは起業の決意ですね [DATE]に[PERSON_NAME]は起業することを決意されたとのことでしたが、最初に会社員時代のお話を伺ってもよろしい…" at bounding box center [545, 107] width 515 height 1298
drag, startPoint x: 552, startPoint y: 287, endPoint x: 271, endPoint y: 284, distance: 281.0
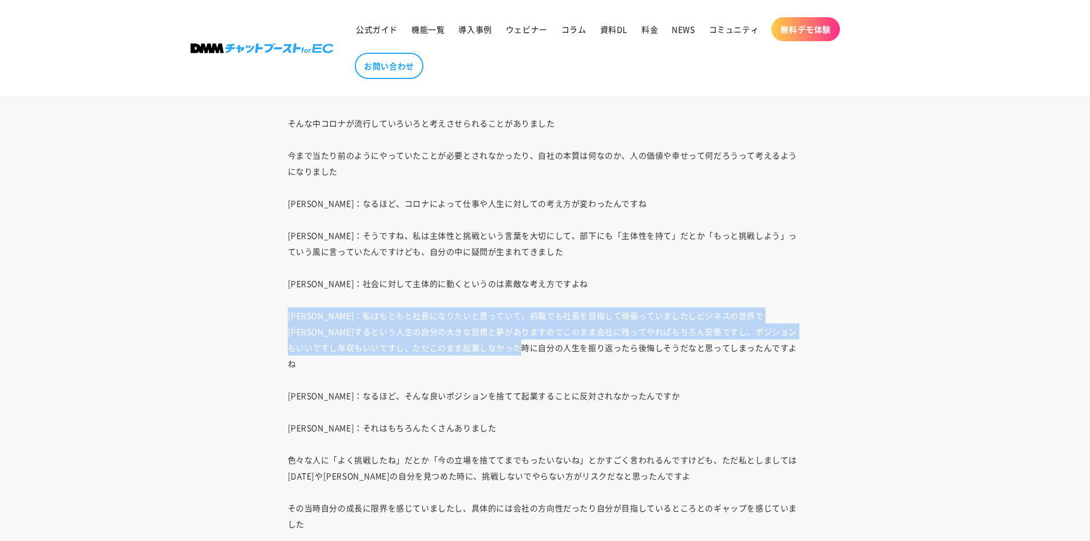
drag, startPoint x: 293, startPoint y: 315, endPoint x: 573, endPoint y: 347, distance: 281.7
click at [573, 347] on p "最初のトピックは起業の決意ですね [DATE]に[PERSON_NAME]は起業することを決意されたとのことでしたが、最初に会社員時代のお話を伺ってもよろしい…" at bounding box center [545, 107] width 515 height 1298
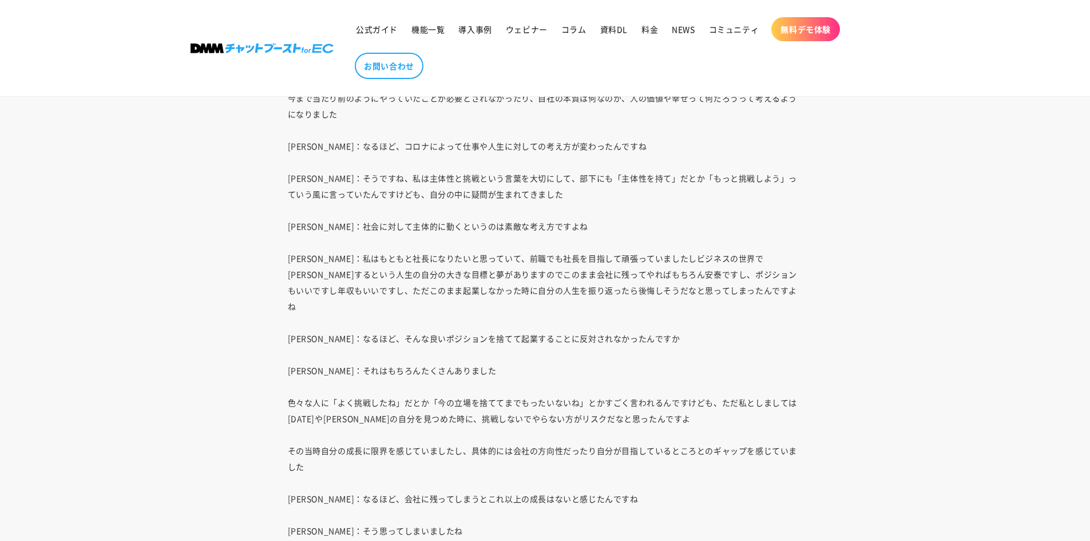
scroll to position [4718, 0]
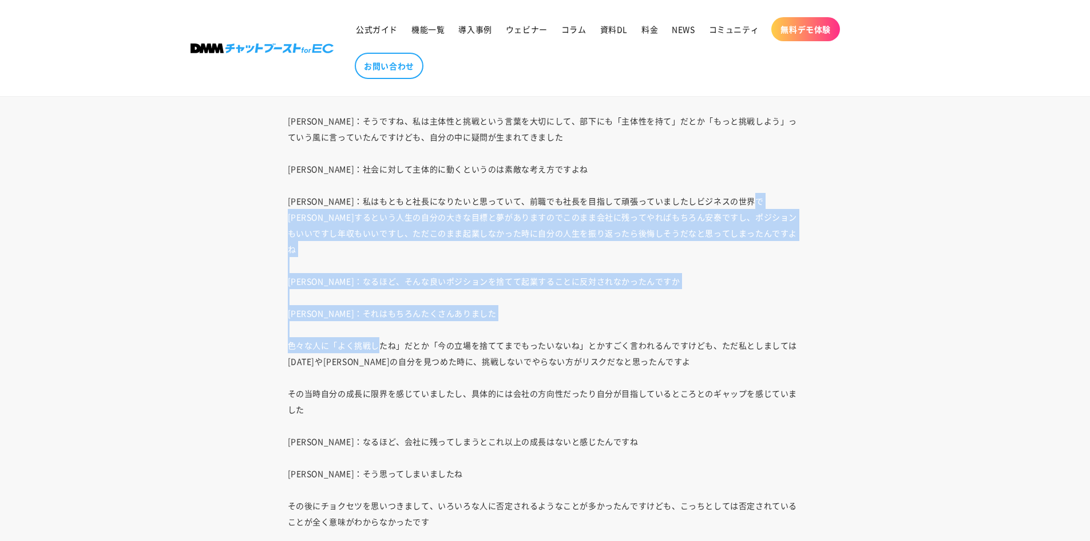
drag, startPoint x: 287, startPoint y: 225, endPoint x: 378, endPoint y: 337, distance: 144.0
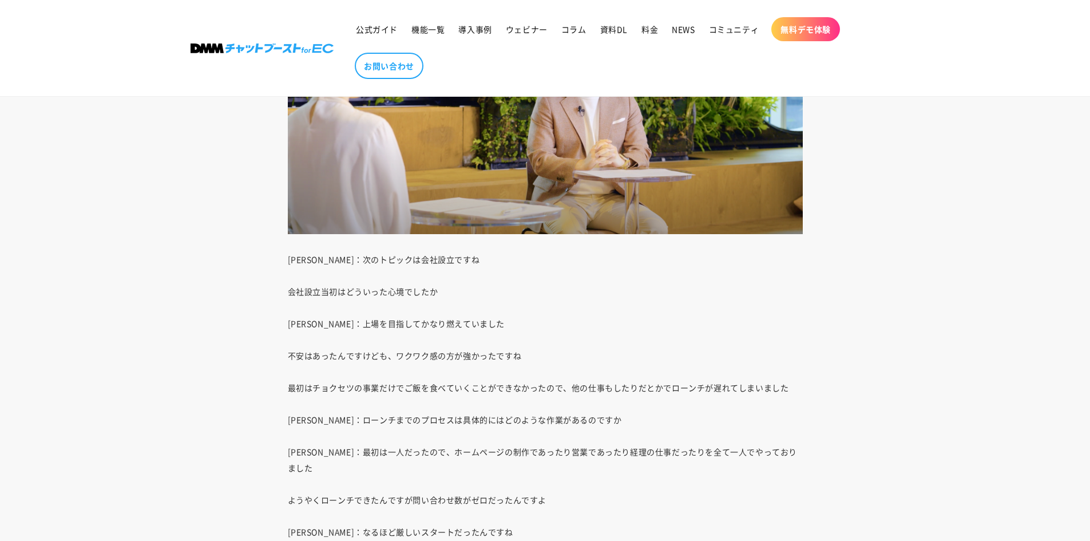
scroll to position [5519, 0]
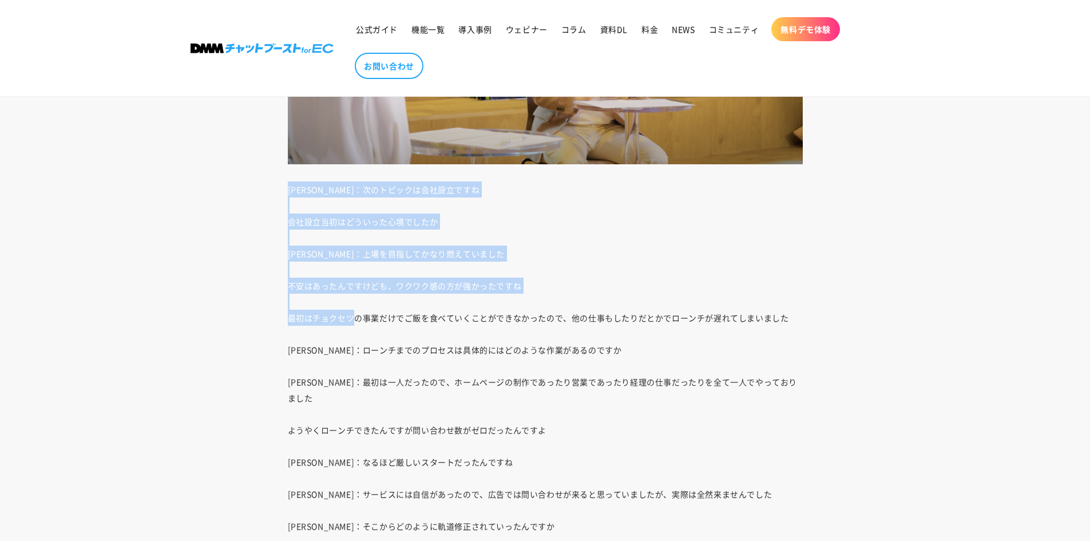
drag, startPoint x: 286, startPoint y: 178, endPoint x: 362, endPoint y: 304, distance: 147.1
click at [362, 304] on p "[PERSON_NAME]：次のトピックは会社設立ですね 会社設立当初はどういった心境でしたか [PERSON_NAME]：上場を目指してかなり燃えていました…" at bounding box center [545, 517] width 515 height 673
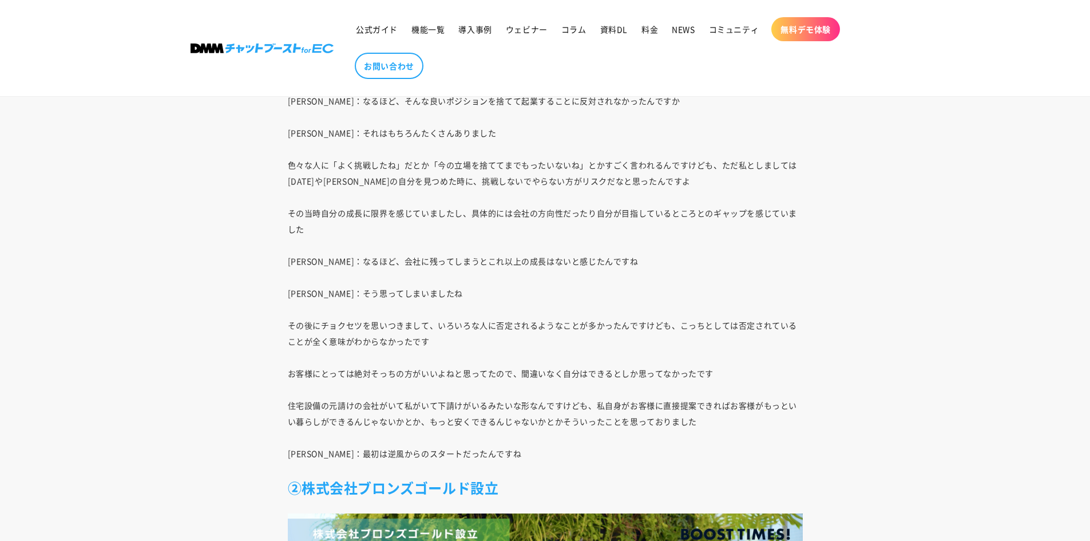
scroll to position [4718, 0]
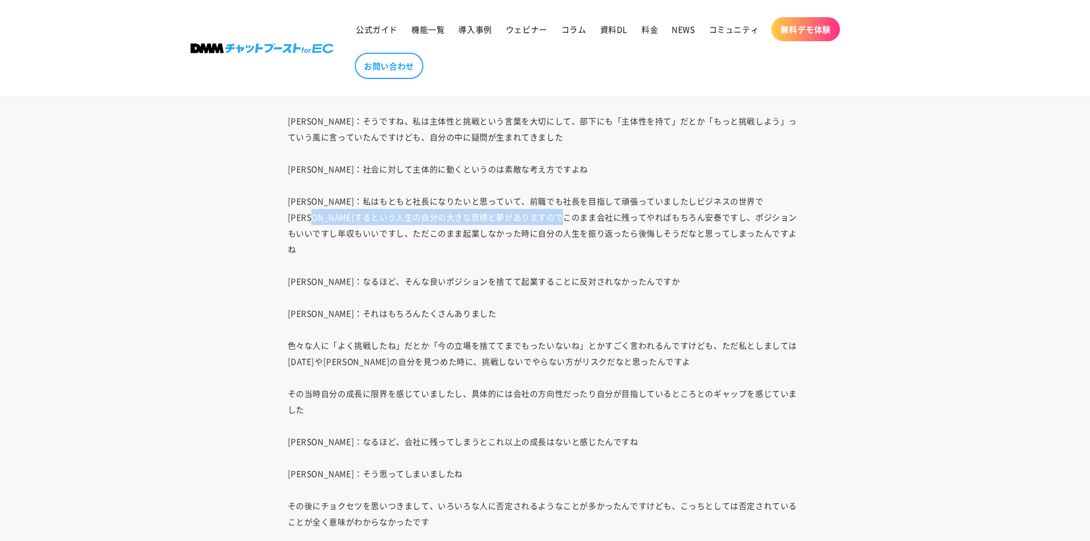
drag, startPoint x: 341, startPoint y: 209, endPoint x: 614, endPoint y: 217, distance: 273.7
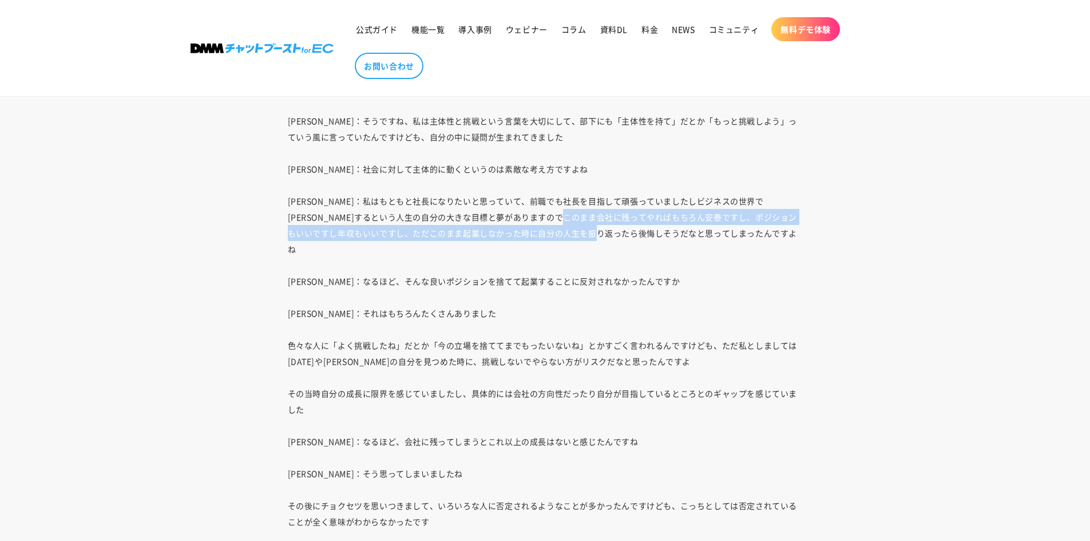
drag, startPoint x: 614, startPoint y: 217, endPoint x: 646, endPoint y: 232, distance: 34.8
drag, startPoint x: 322, startPoint y: 224, endPoint x: 545, endPoint y: 225, distance: 223.8
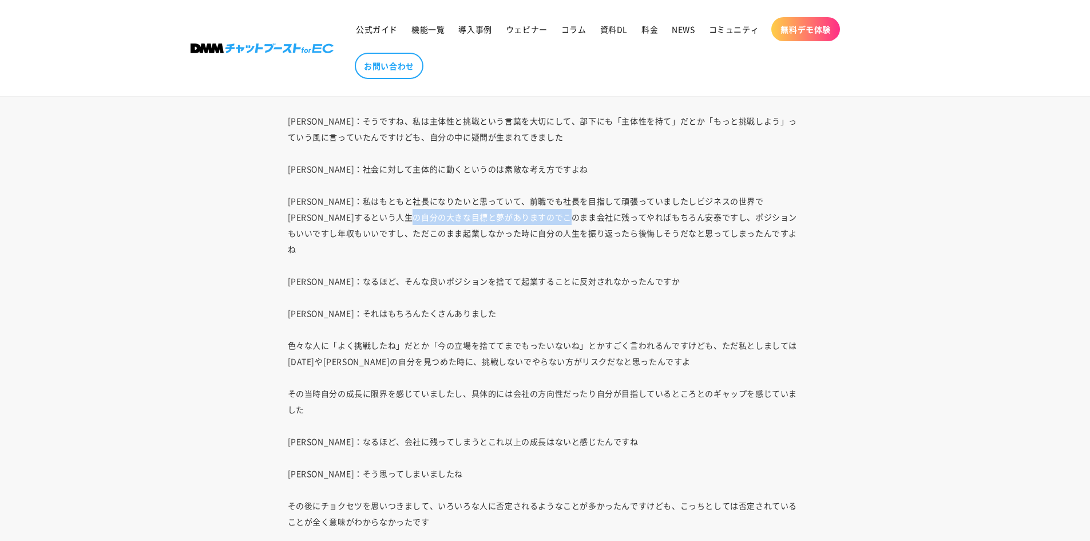
drag, startPoint x: 525, startPoint y: 217, endPoint x: 619, endPoint y: 217, distance: 93.9
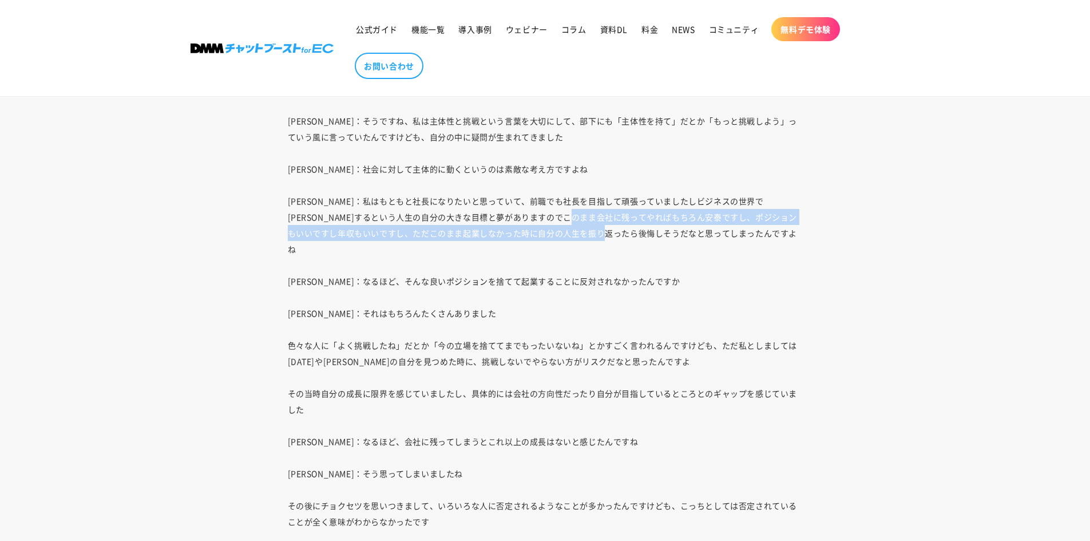
drag, startPoint x: 625, startPoint y: 217, endPoint x: 658, endPoint y: 232, distance: 35.6
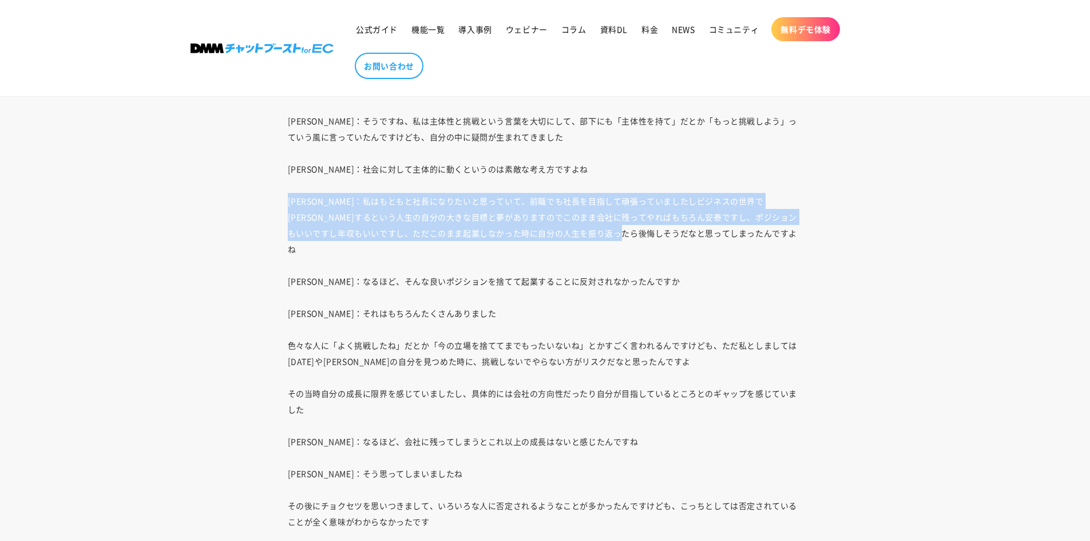
drag, startPoint x: 695, startPoint y: 237, endPoint x: 272, endPoint y: 203, distance: 424.3
drag, startPoint x: 296, startPoint y: 204, endPoint x: 676, endPoint y: 236, distance: 381.9
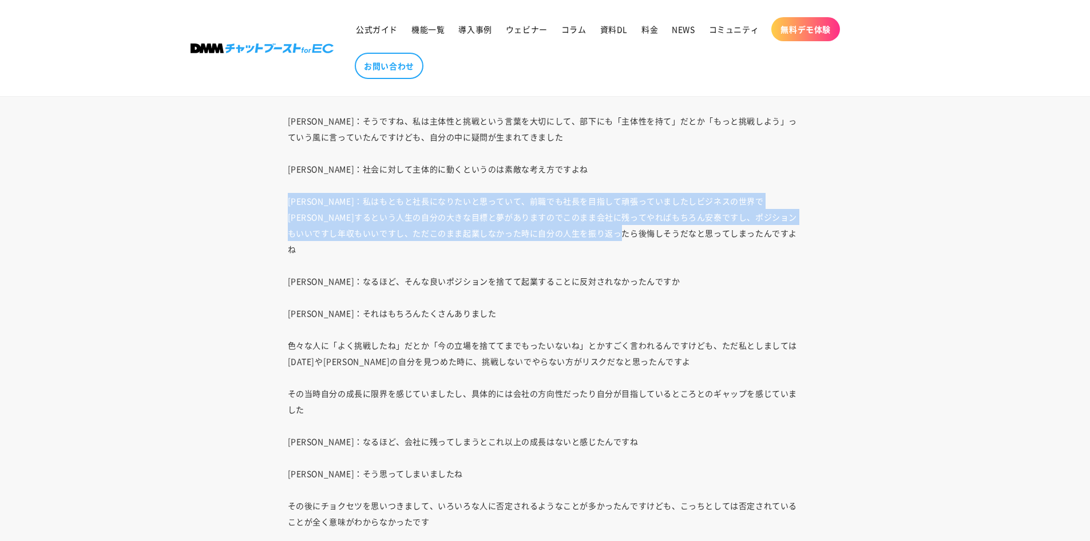
drag, startPoint x: 683, startPoint y: 236, endPoint x: 265, endPoint y: 205, distance: 418.9
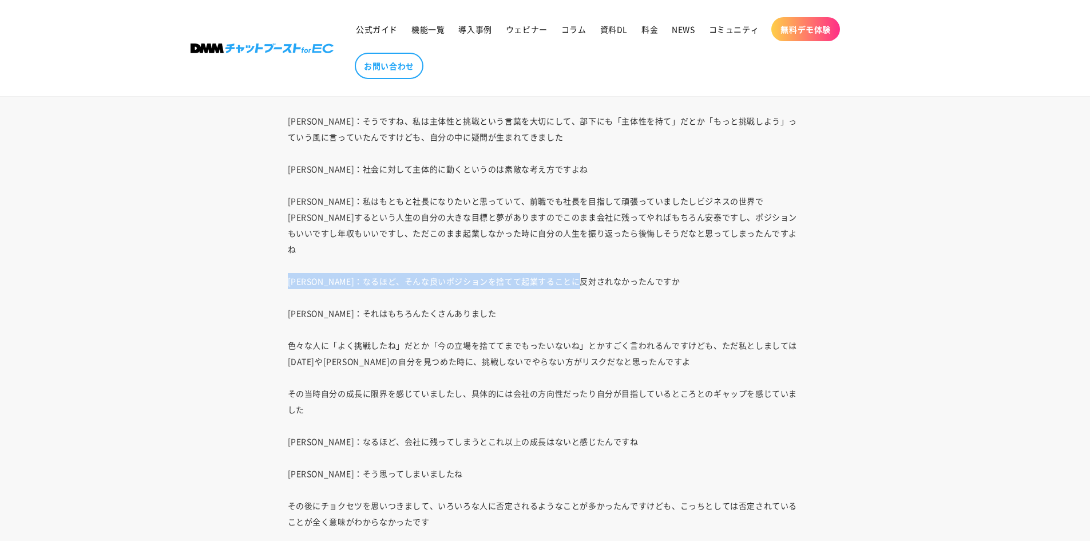
drag, startPoint x: 285, startPoint y: 263, endPoint x: 620, endPoint y: 266, distance: 335.4
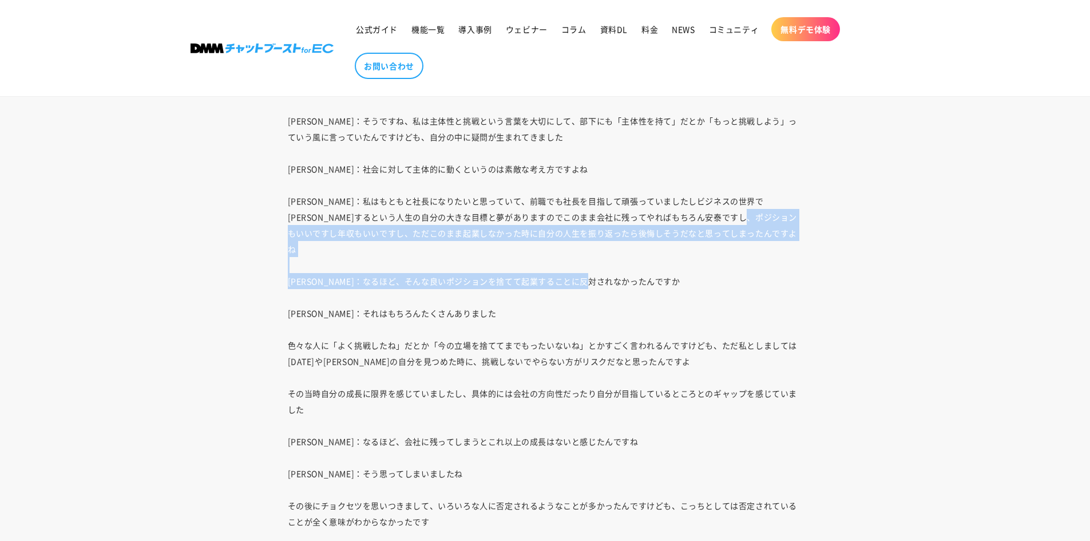
drag, startPoint x: 645, startPoint y: 264, endPoint x: 267, endPoint y: 221, distance: 380.1
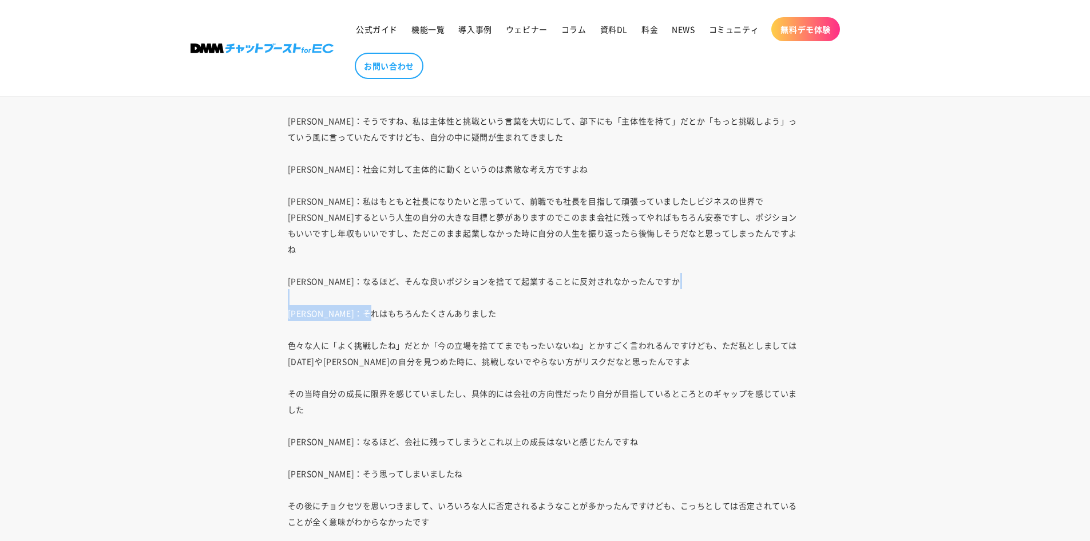
drag, startPoint x: 280, startPoint y: 282, endPoint x: 411, endPoint y: 304, distance: 133.4
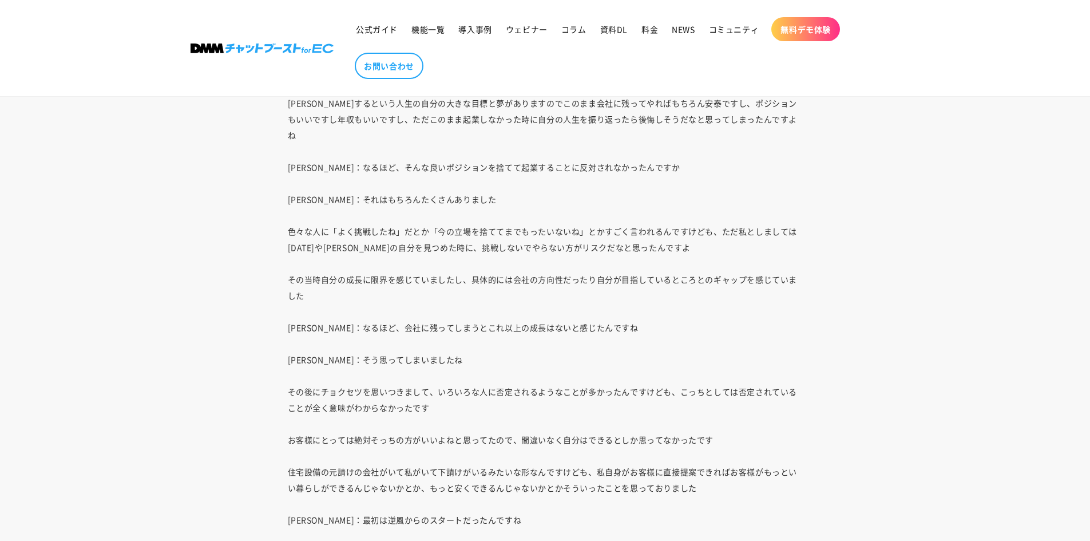
scroll to position [4832, 0]
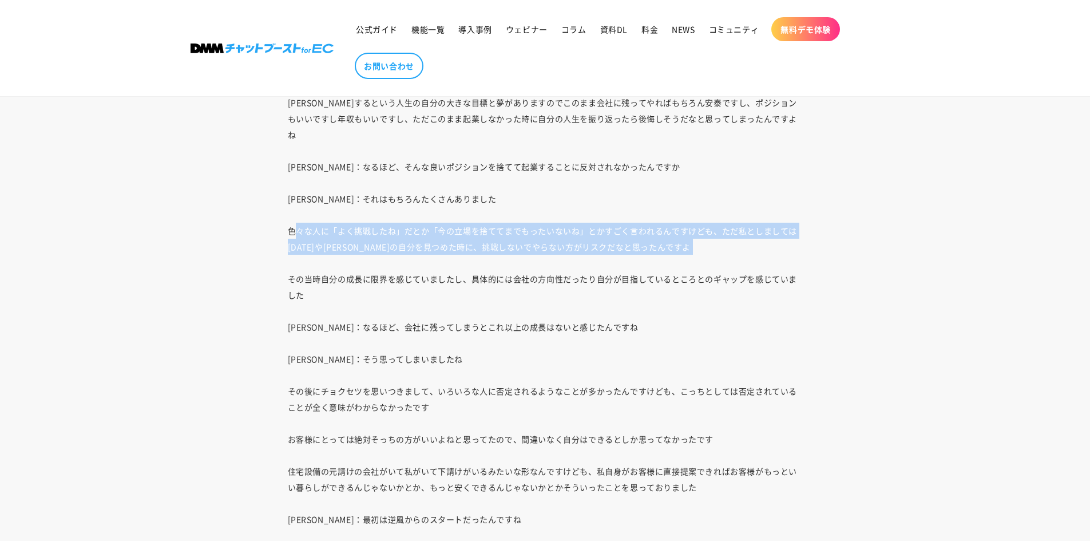
drag, startPoint x: 319, startPoint y: 217, endPoint x: 683, endPoint y: 243, distance: 365.5
drag, startPoint x: 639, startPoint y: 232, endPoint x: 301, endPoint y: 221, distance: 338.4
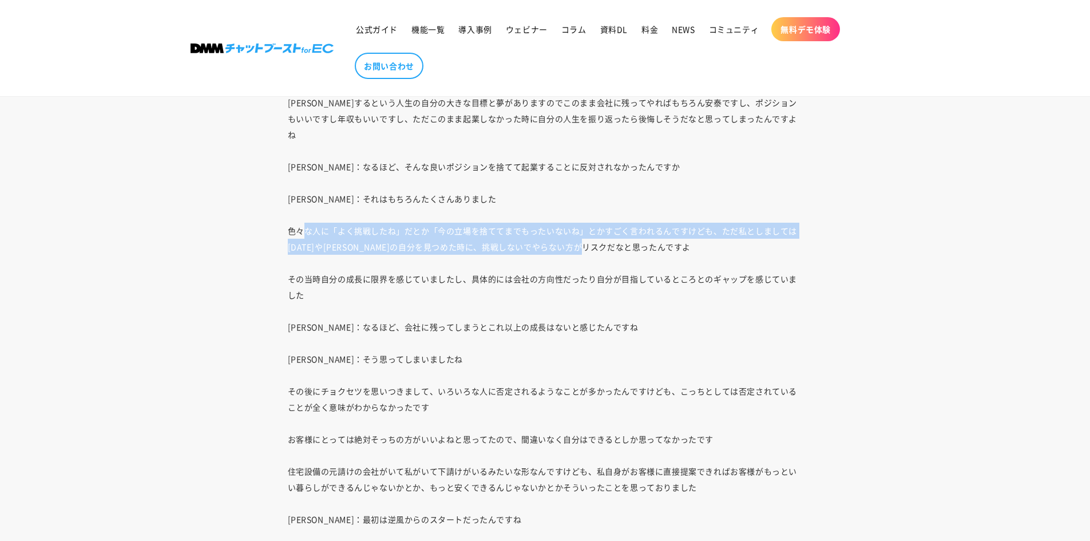
drag, startPoint x: 301, startPoint y: 221, endPoint x: 626, endPoint y: 229, distance: 324.6
drag, startPoint x: 652, startPoint y: 229, endPoint x: 271, endPoint y: 218, distance: 381.9
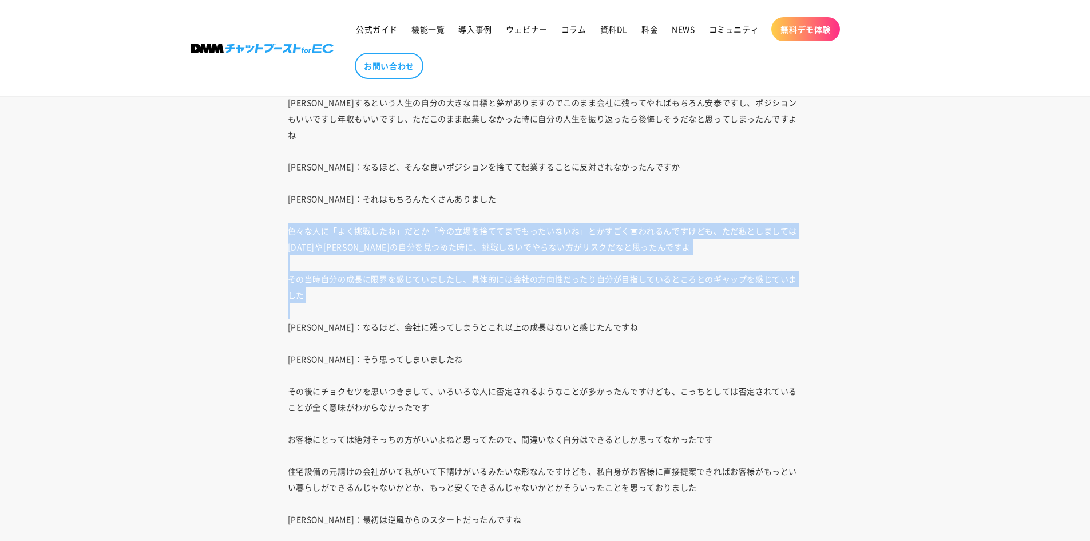
drag, startPoint x: 272, startPoint y: 218, endPoint x: 465, endPoint y: 288, distance: 205.8
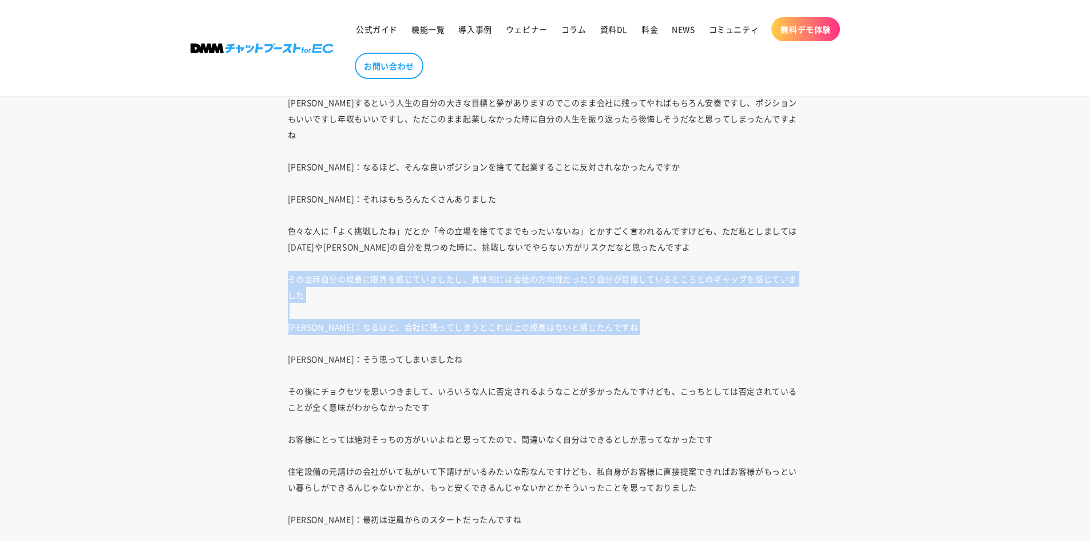
drag, startPoint x: 279, startPoint y: 266, endPoint x: 395, endPoint y: 322, distance: 129.3
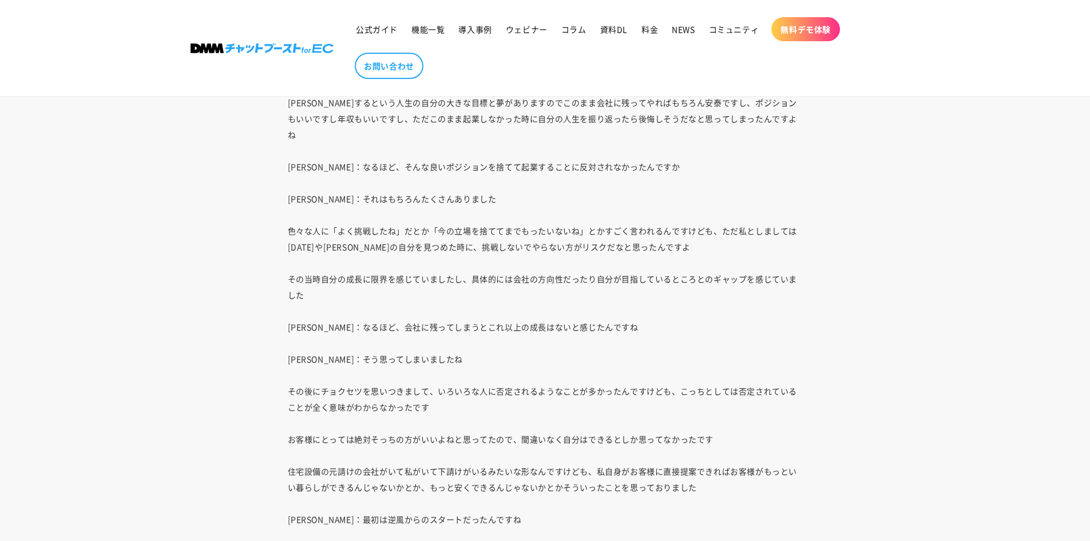
drag, startPoint x: 477, startPoint y: 272, endPoint x: 690, endPoint y: 272, distance: 213.5
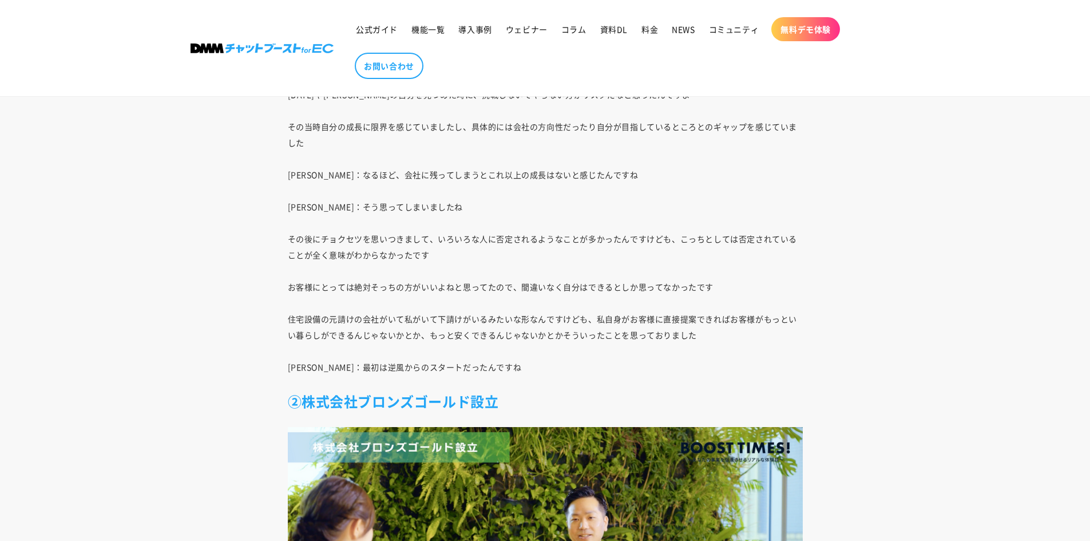
scroll to position [5004, 0]
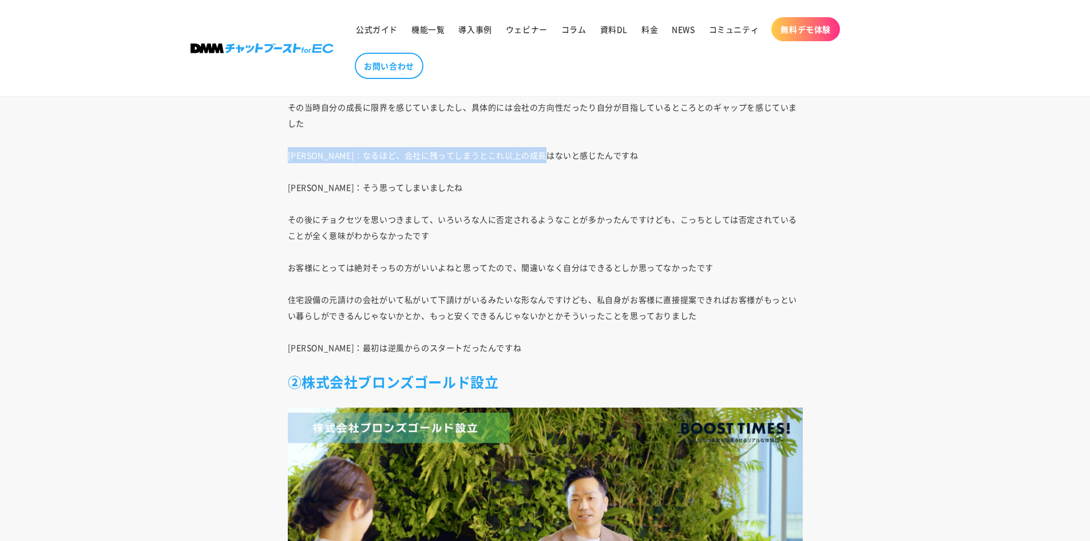
drag, startPoint x: 284, startPoint y: 138, endPoint x: 617, endPoint y: 133, distance: 333.1
drag, startPoint x: 332, startPoint y: 176, endPoint x: 425, endPoint y: 176, distance: 92.1
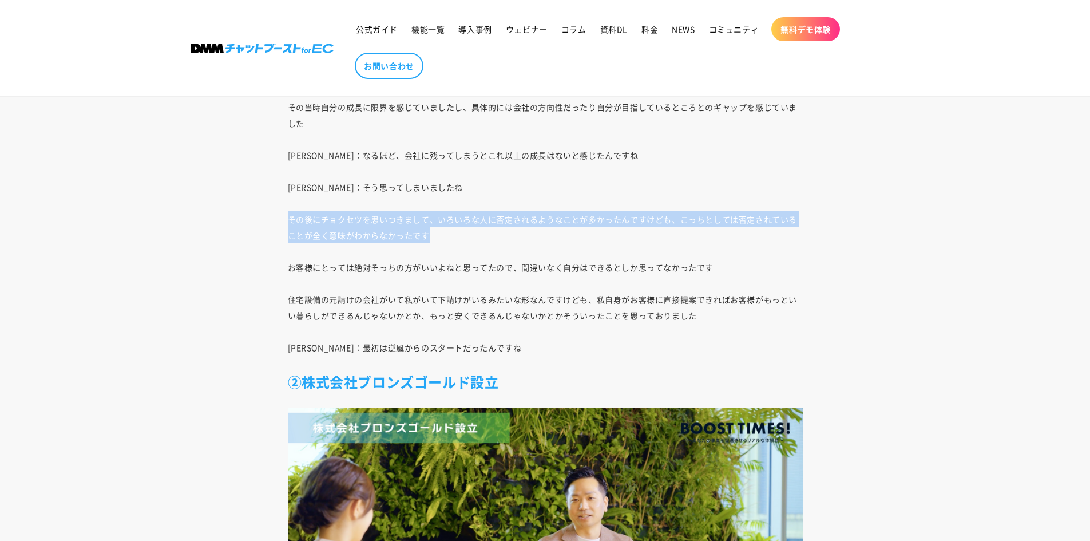
drag, startPoint x: 289, startPoint y: 203, endPoint x: 431, endPoint y: 220, distance: 143.5
drag, startPoint x: 419, startPoint y: 221, endPoint x: 272, endPoint y: 208, distance: 147.6
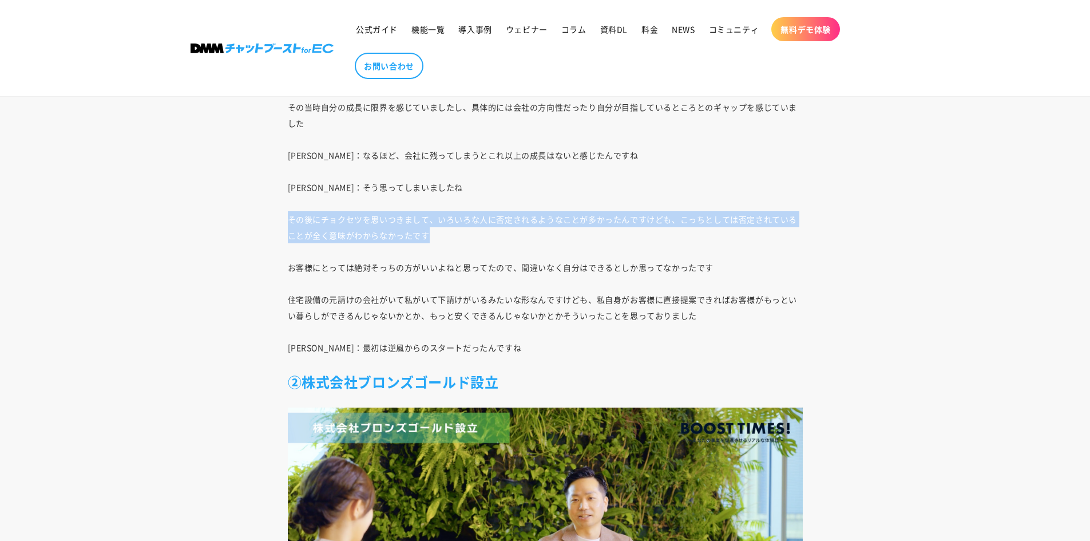
drag, startPoint x: 323, startPoint y: 208, endPoint x: 448, endPoint y: 228, distance: 126.8
drag, startPoint x: 445, startPoint y: 207, endPoint x: 457, endPoint y: 225, distance: 21.1
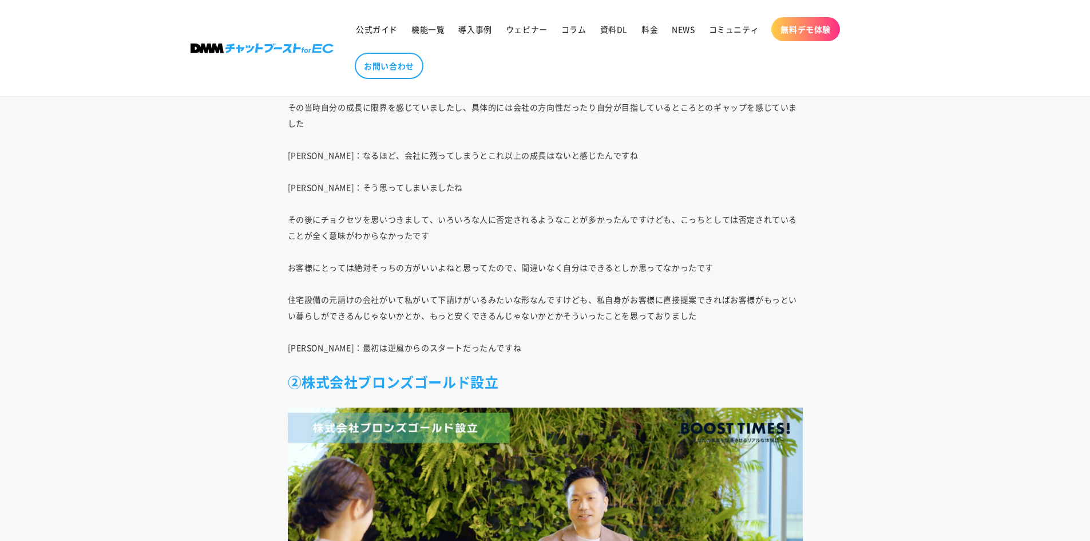
scroll to position [5061, 0]
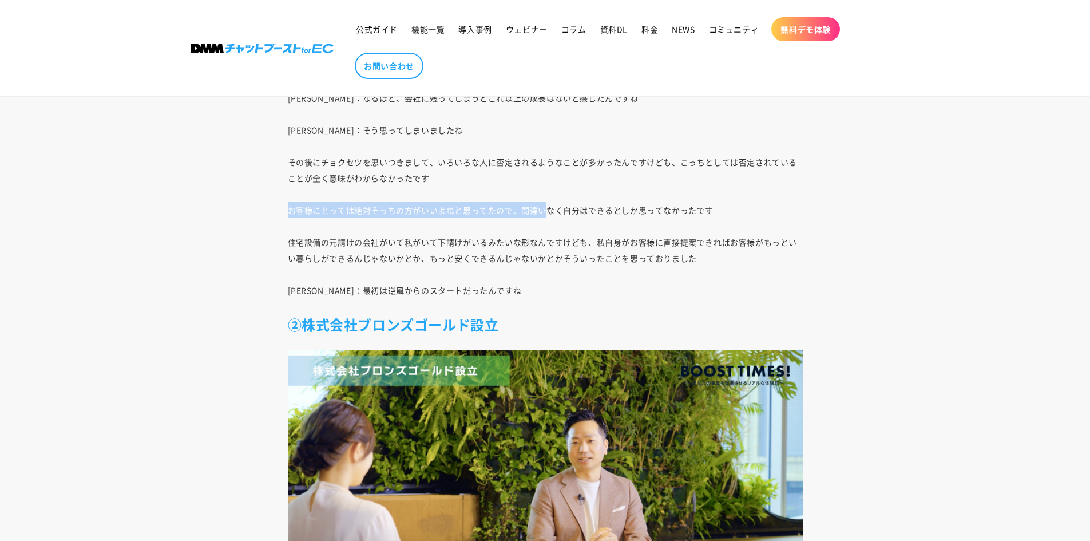
drag, startPoint x: 290, startPoint y: 191, endPoint x: 545, endPoint y: 197, distance: 255.9
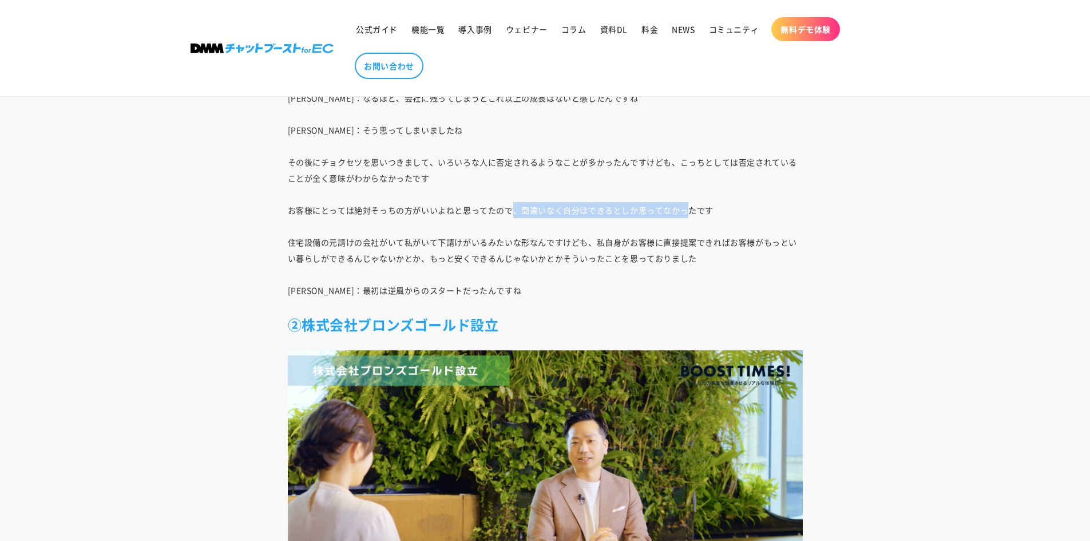
drag, startPoint x: 515, startPoint y: 197, endPoint x: 689, endPoint y: 197, distance: 174.0
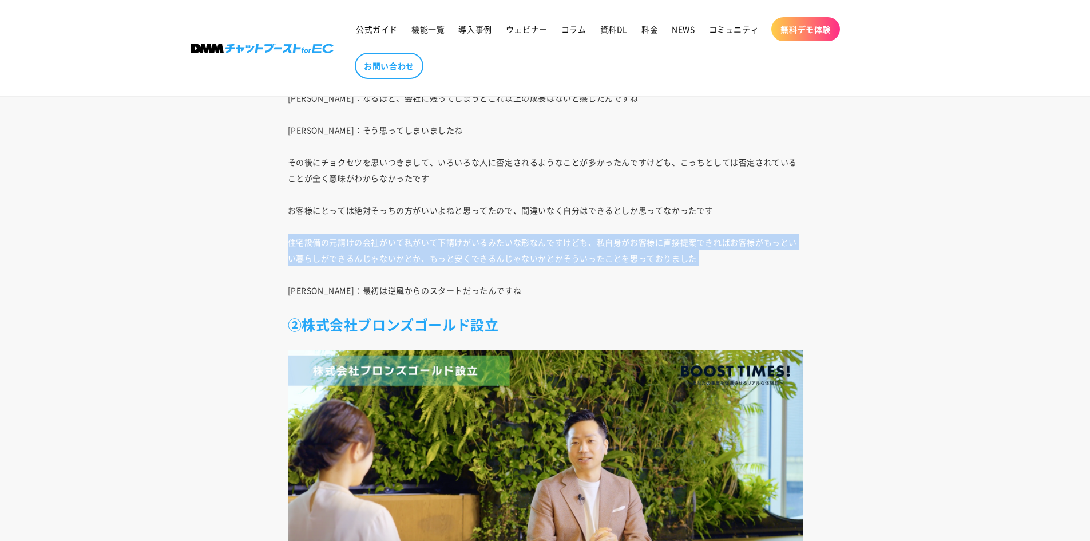
drag, startPoint x: 330, startPoint y: 224, endPoint x: 661, endPoint y: 251, distance: 331.9
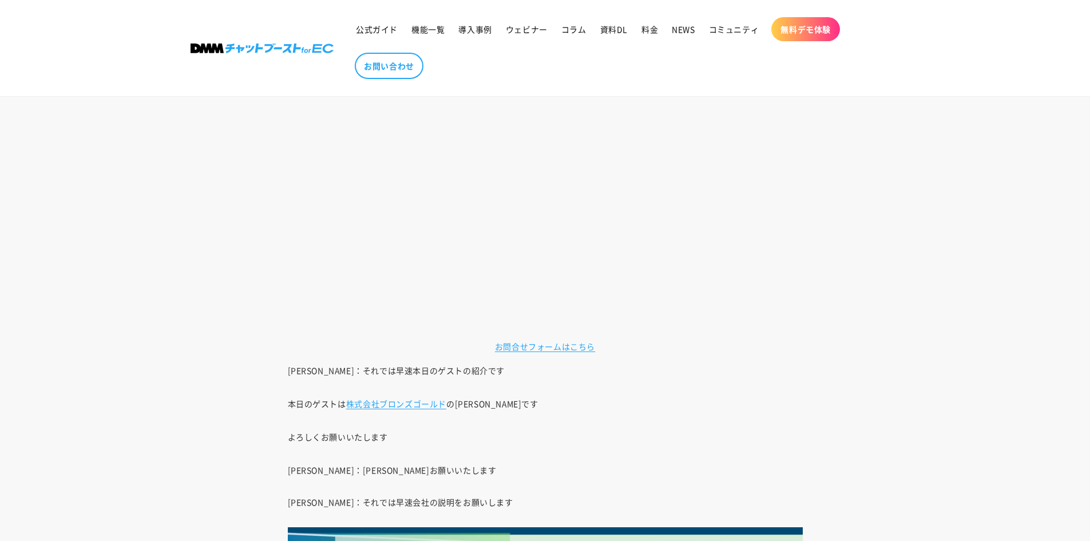
scroll to position [905, 0]
